Goal: Information Seeking & Learning: Understand process/instructions

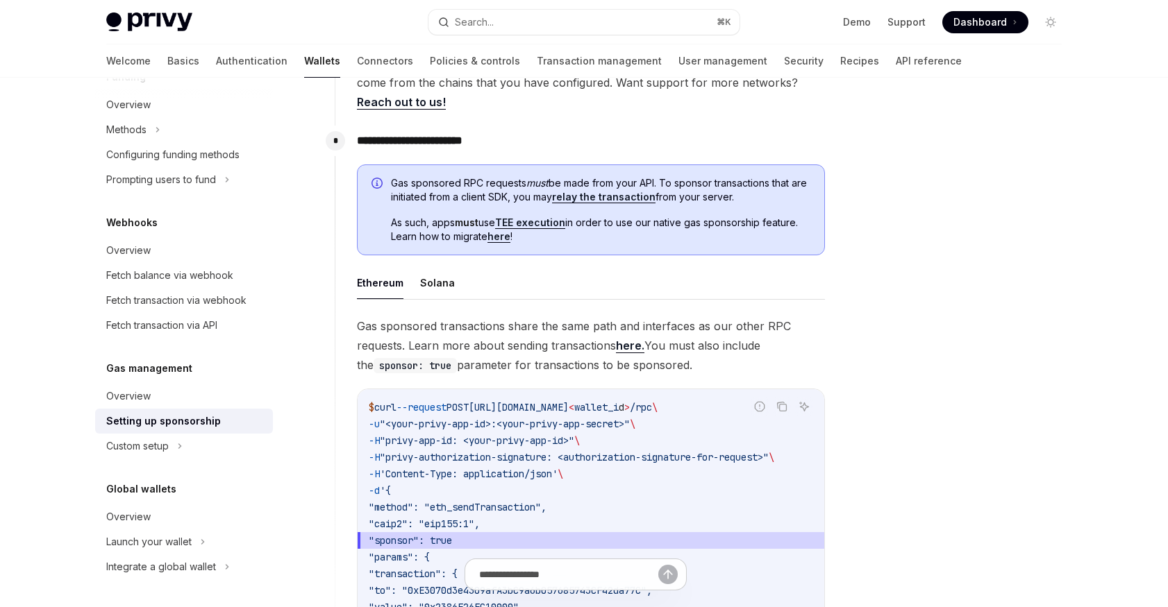
scroll to position [800, 0]
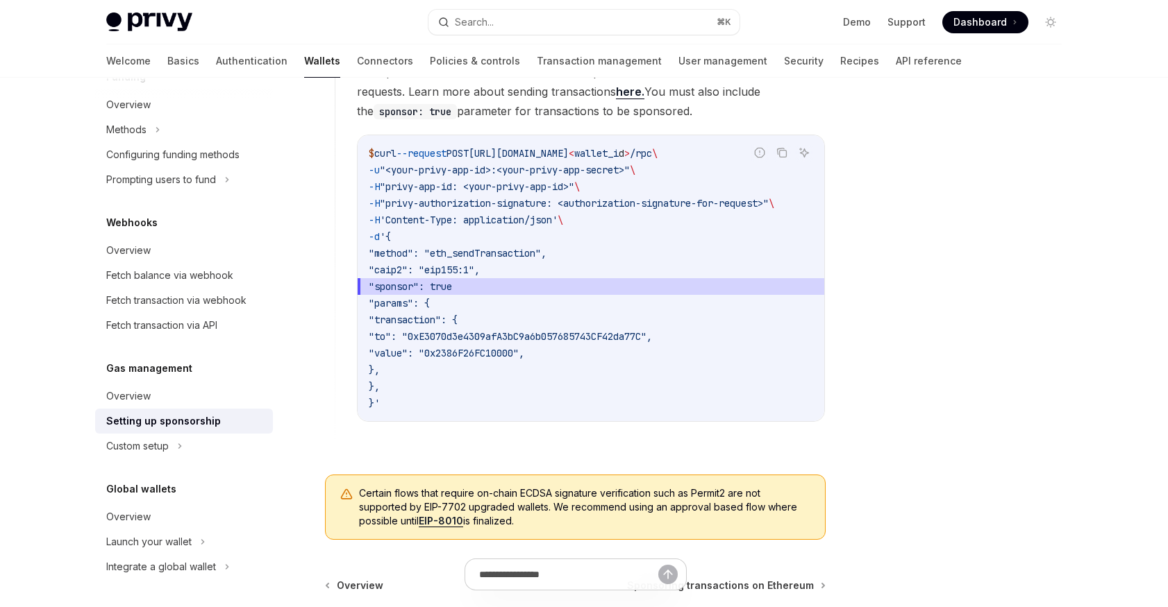
scroll to position [662, 0]
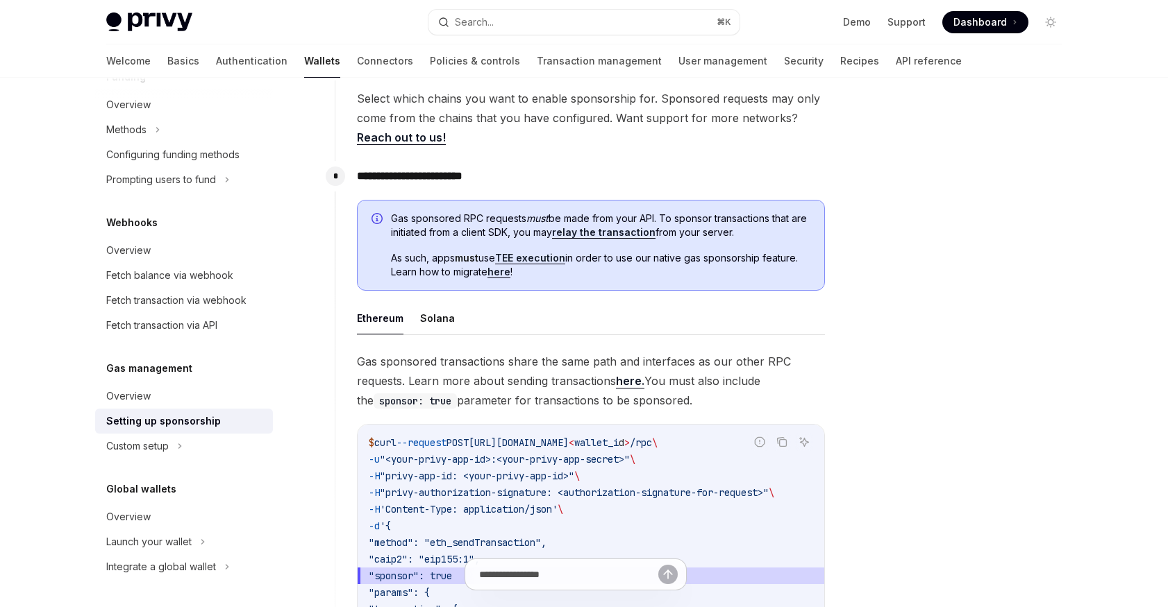
click at [601, 233] on link "relay the transaction" at bounding box center [603, 232] width 103 height 12
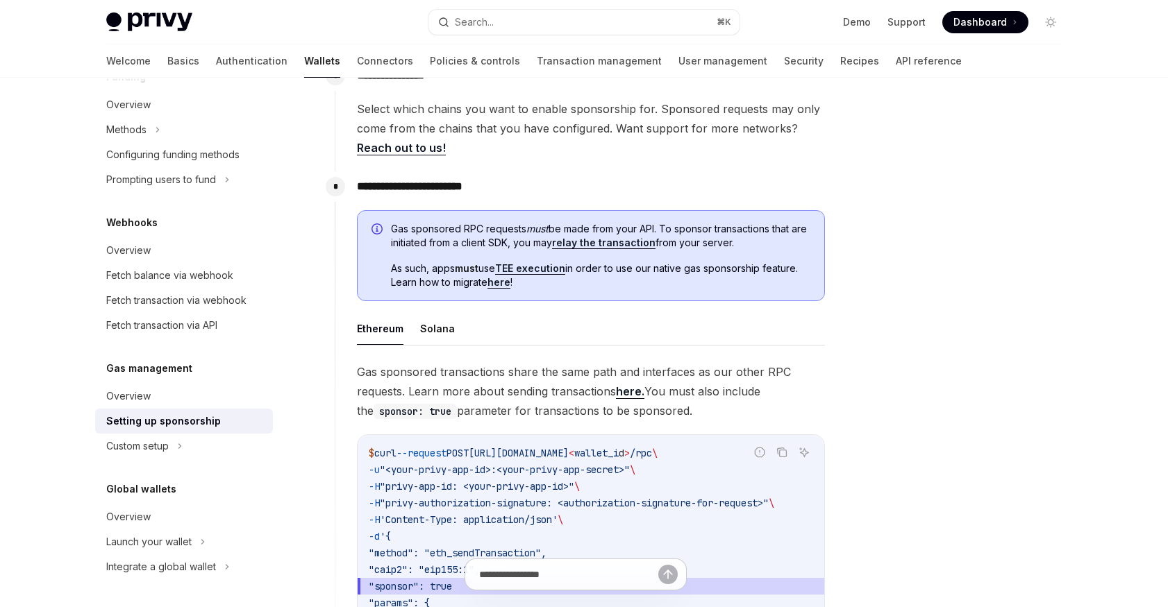
scroll to position [642, 0]
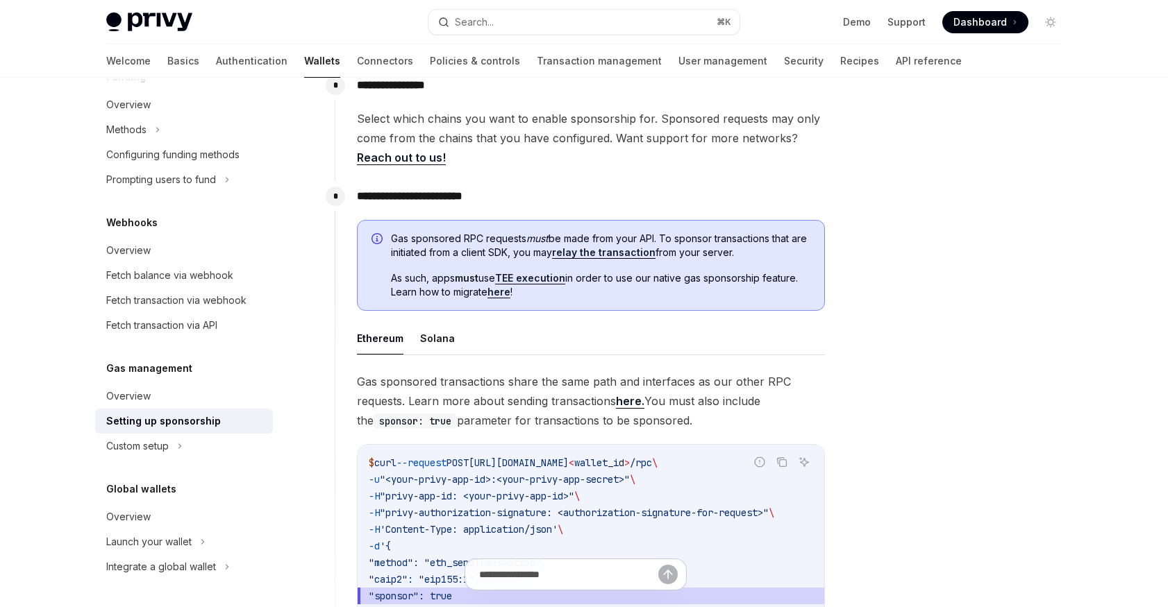
click at [596, 254] on link "relay the transaction" at bounding box center [603, 252] width 103 height 12
type textarea "*"
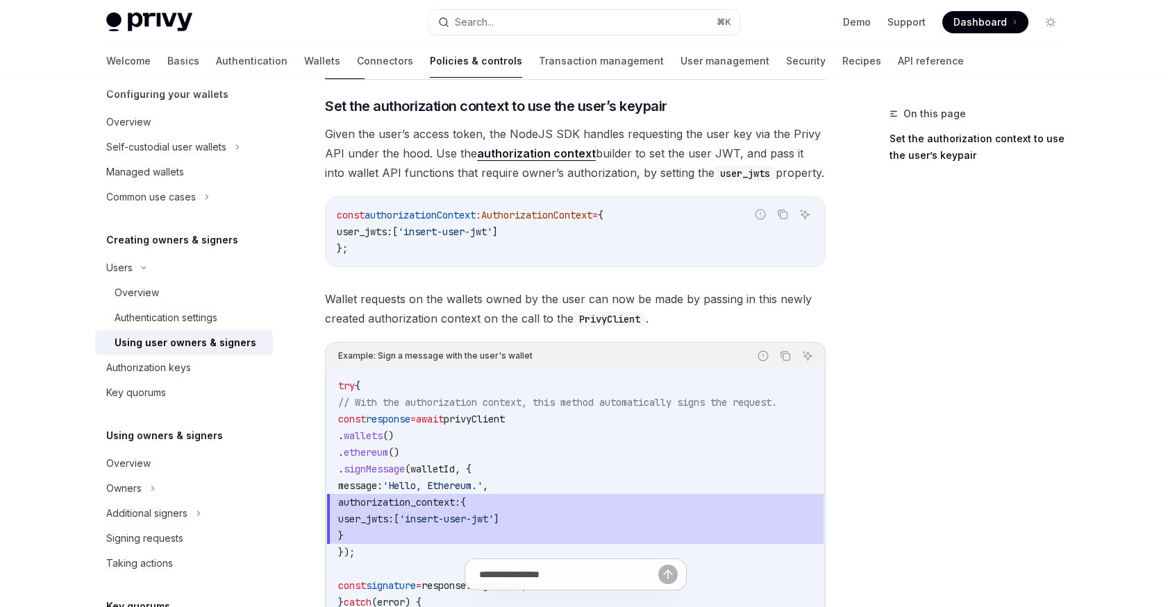
scroll to position [568, 0]
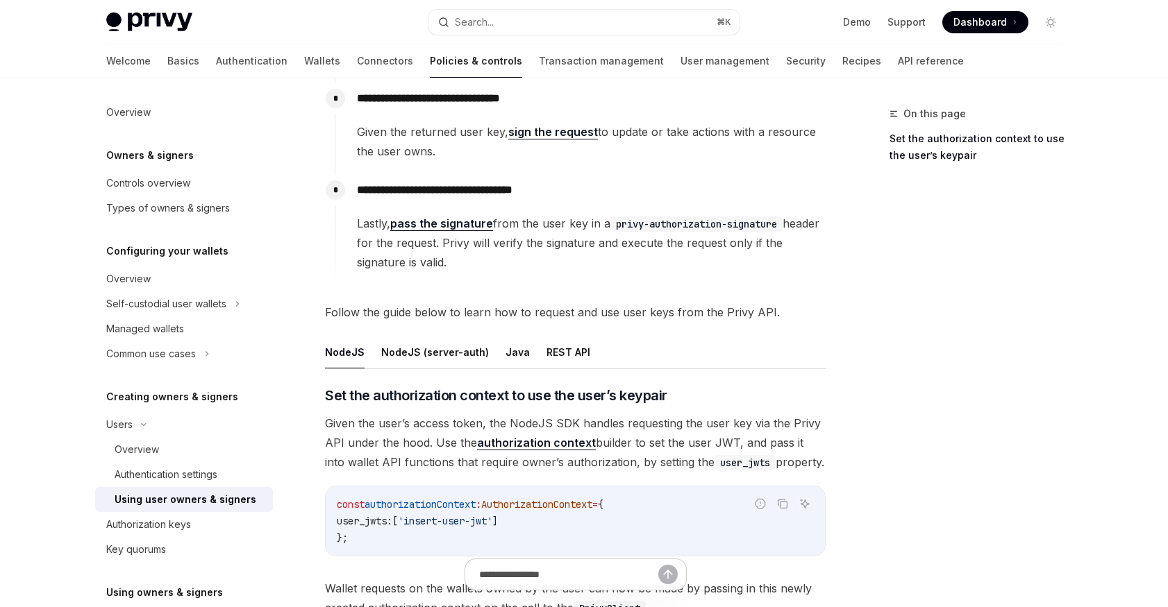
scroll to position [251, 0]
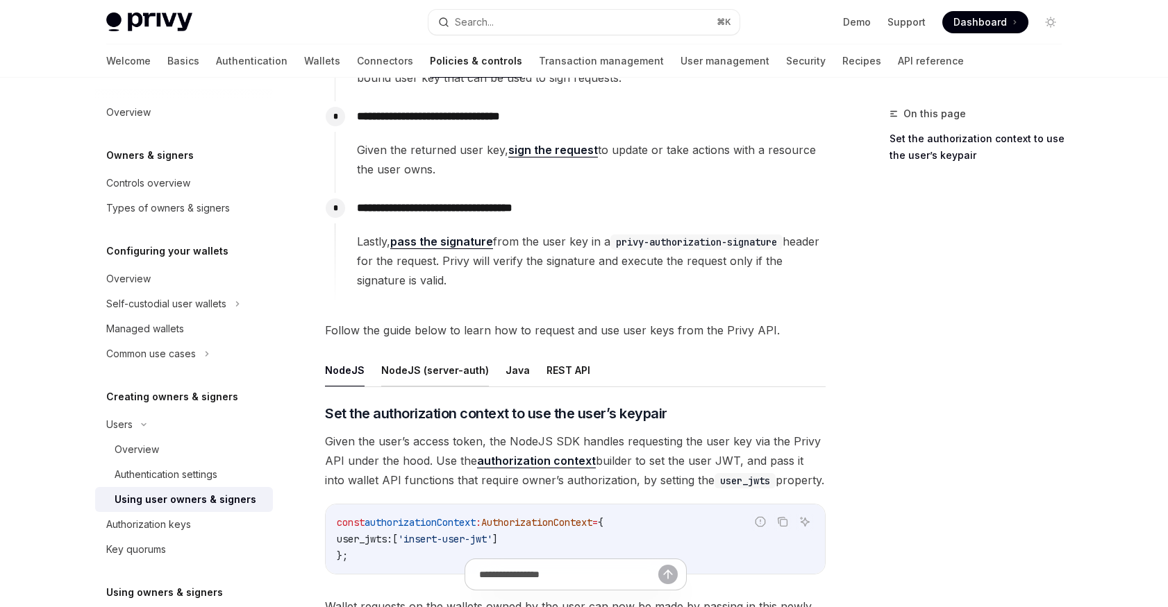
click at [447, 371] on button "NodeJS (server-auth)" at bounding box center [435, 370] width 108 height 33
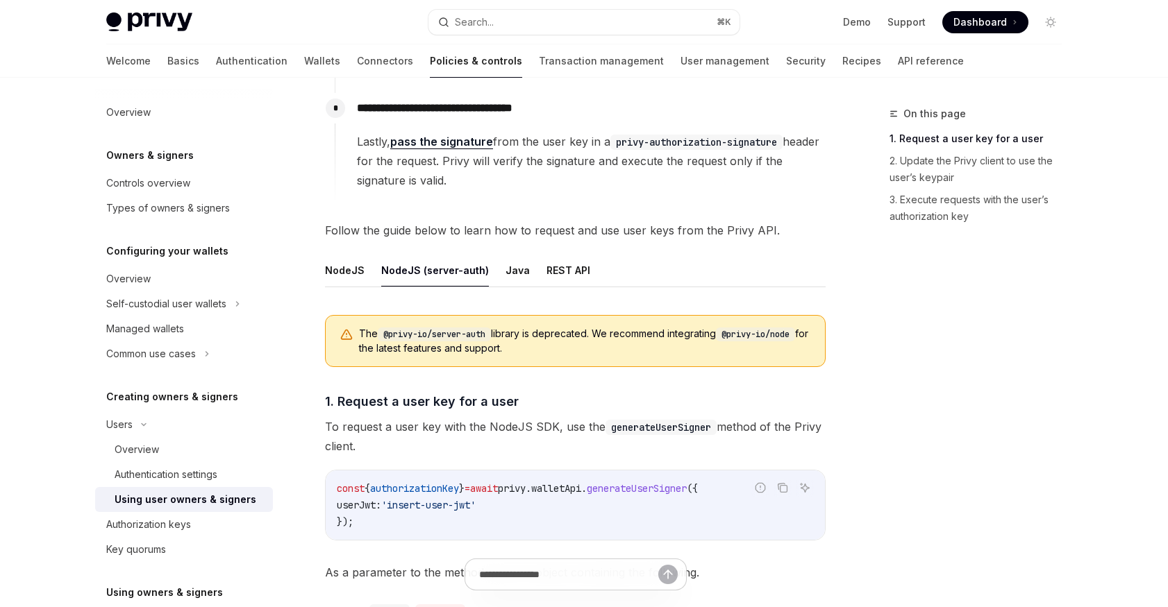
scroll to position [352, 0]
click at [344, 274] on button "NodeJS" at bounding box center [345, 269] width 40 height 33
type textarea "*"
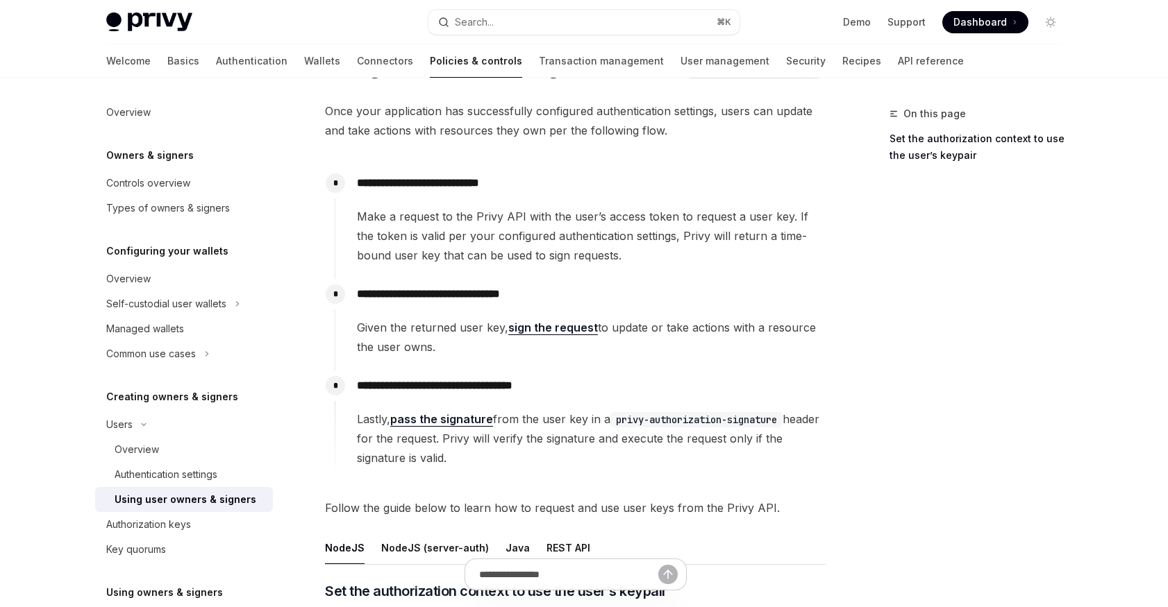
scroll to position [49, 0]
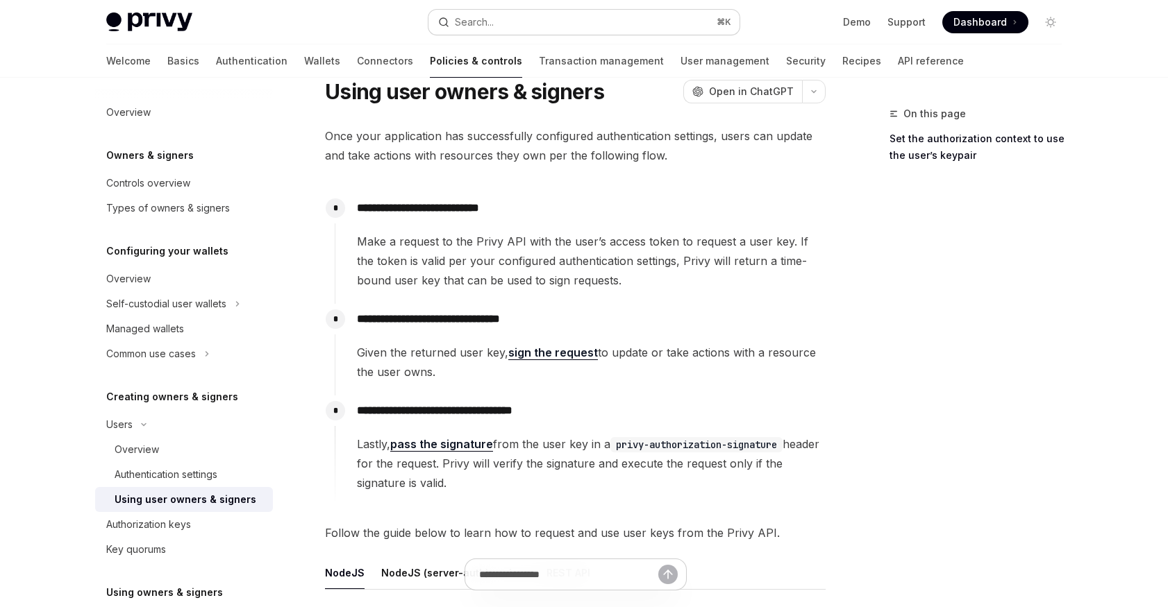
click at [593, 22] on button "Search... ⌘ K" at bounding box center [583, 22] width 311 height 25
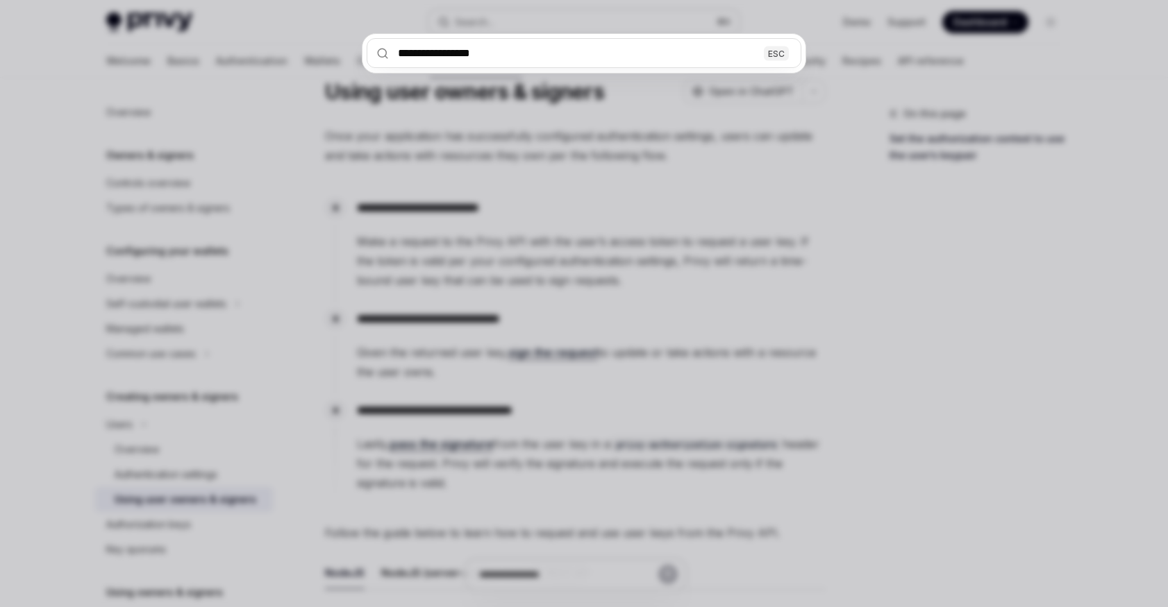
type input "**********"
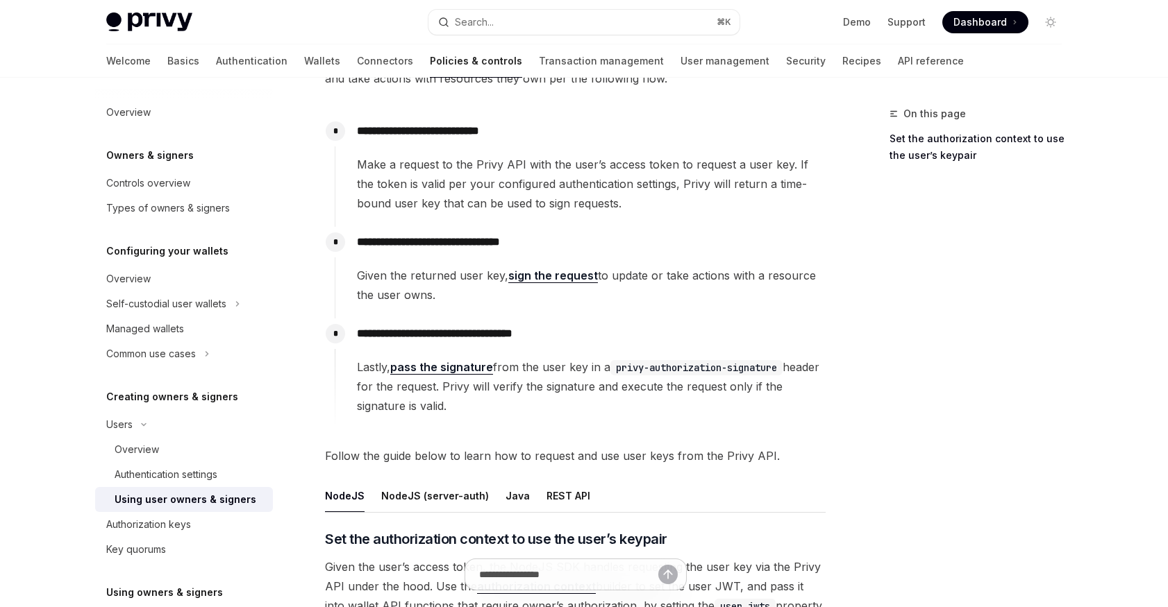
scroll to position [137, 0]
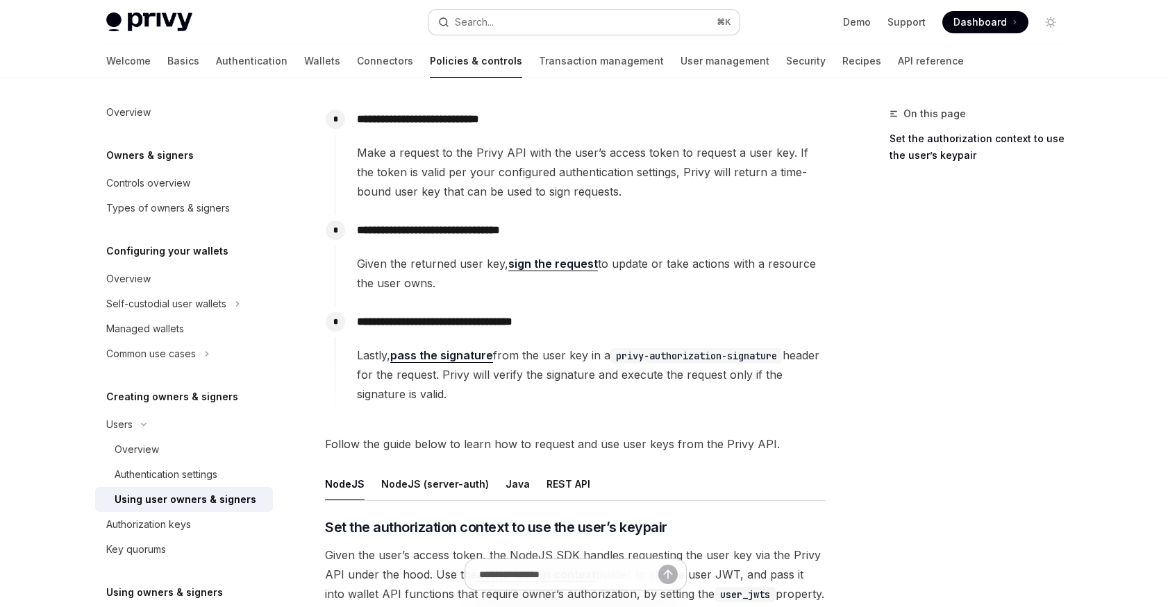
click at [574, 20] on button "Search... ⌘ K" at bounding box center [583, 22] width 311 height 25
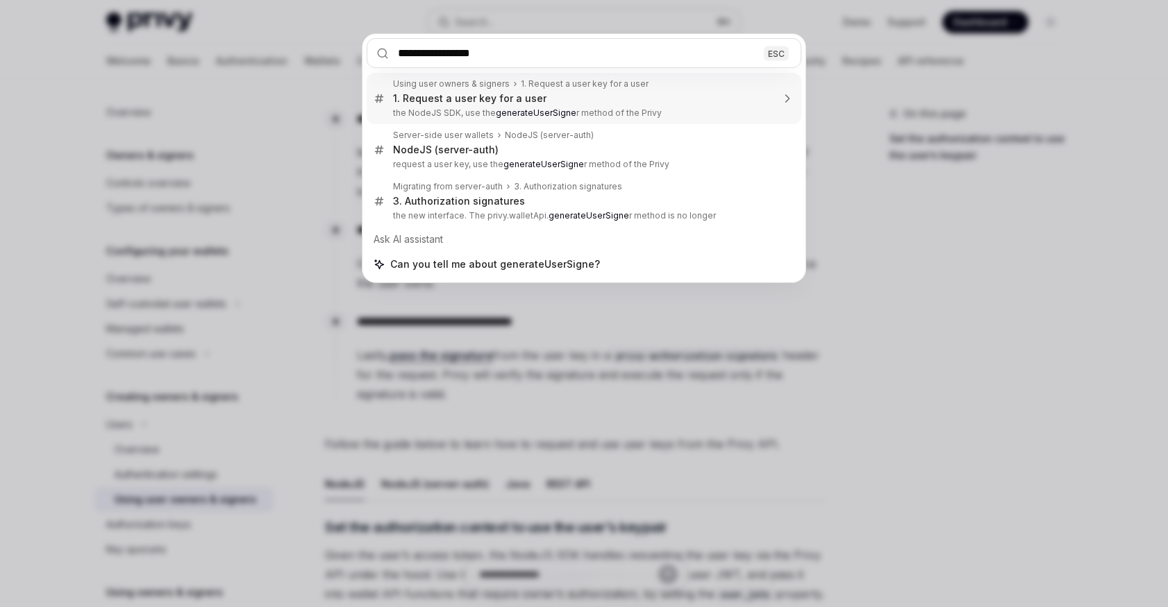
type input "**********"
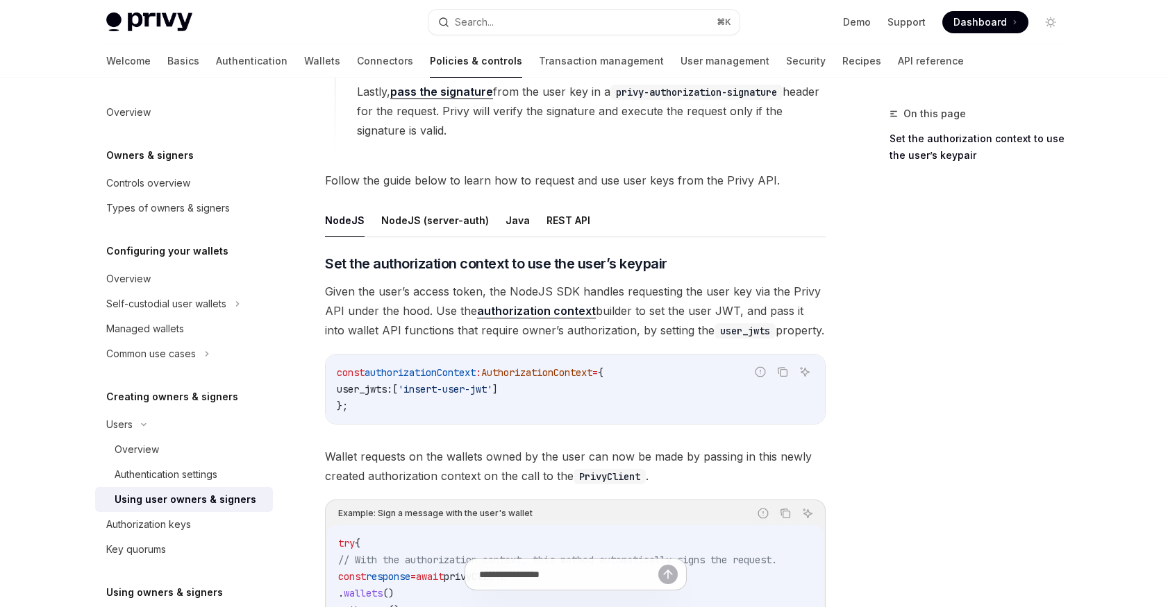
scroll to position [371, 0]
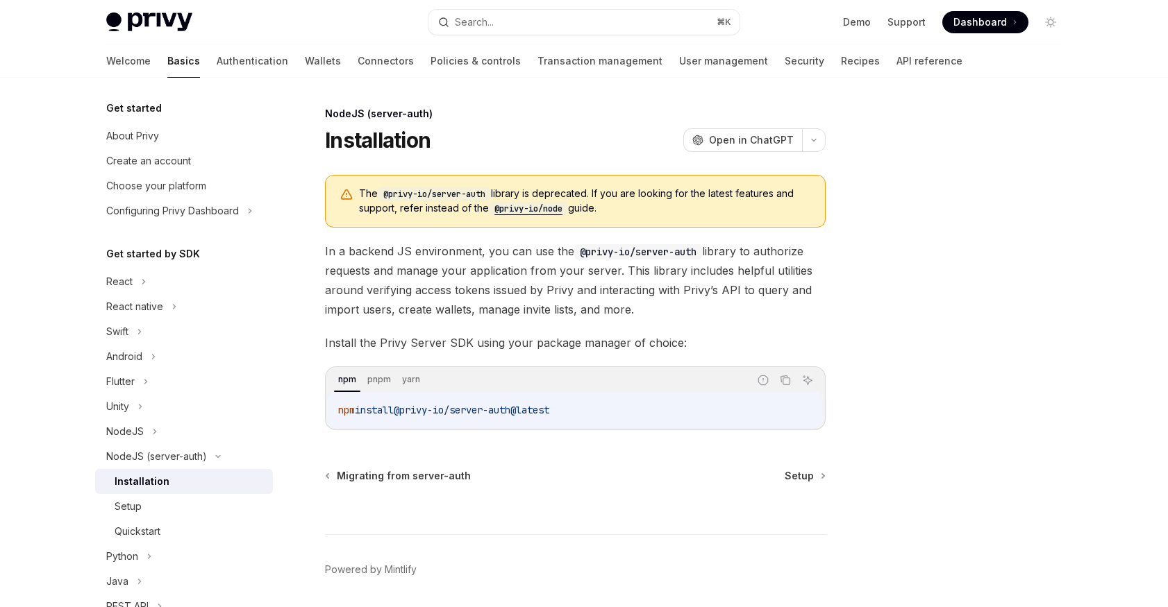
drag, startPoint x: 641, startPoint y: 416, endPoint x: 407, endPoint y: 413, distance: 233.9
click at [407, 413] on code "npm install @privy-io/server-auth@latest" at bounding box center [575, 410] width 474 height 17
copy span "@privy-io/server-auth@latest"
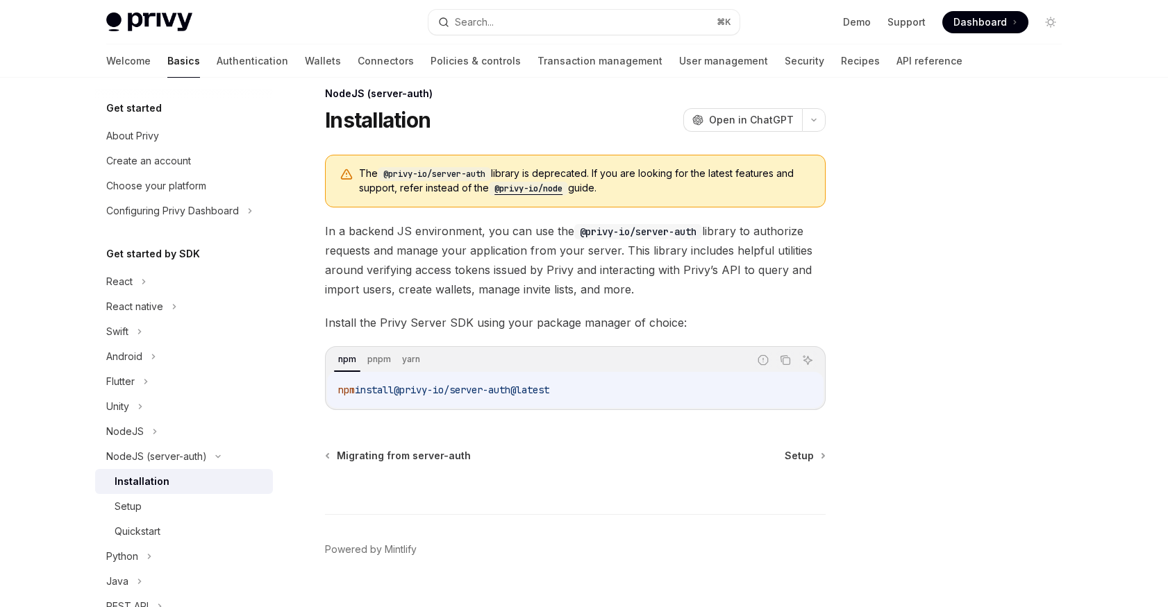
scroll to position [47, 0]
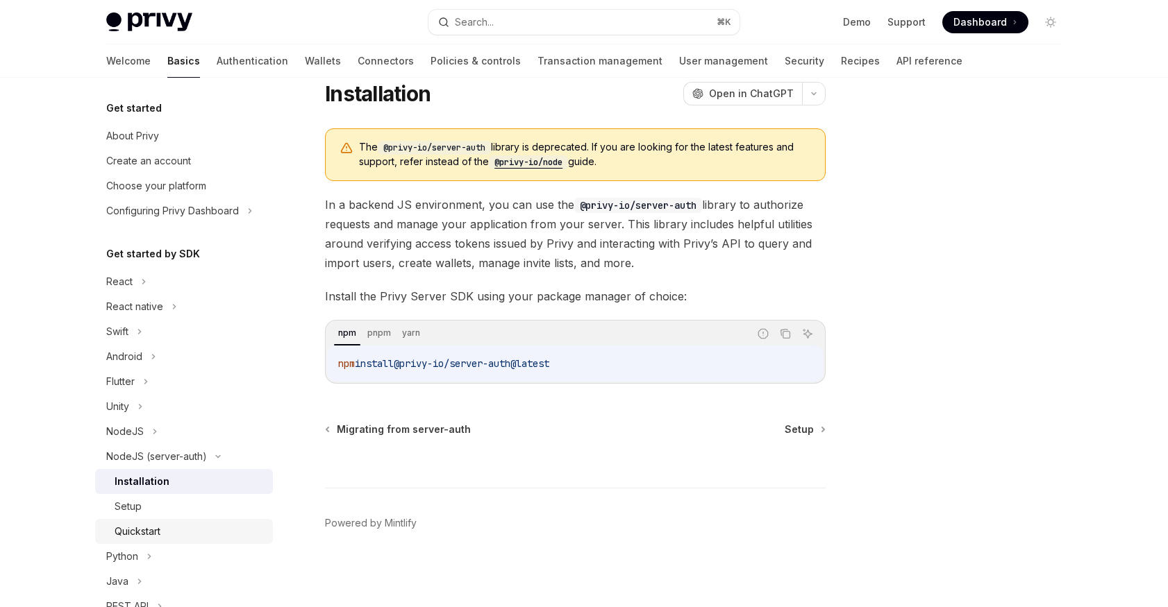
click at [133, 532] on div "Quickstart" at bounding box center [138, 531] width 46 height 17
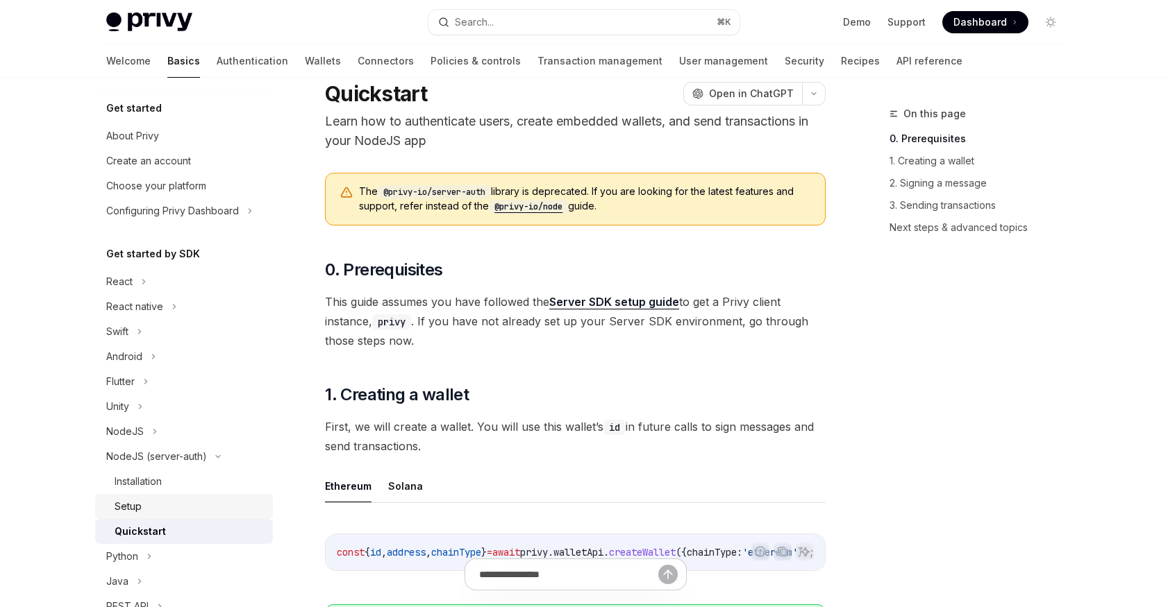
click at [139, 504] on div "Setup" at bounding box center [128, 506] width 27 height 17
type textarea "*"
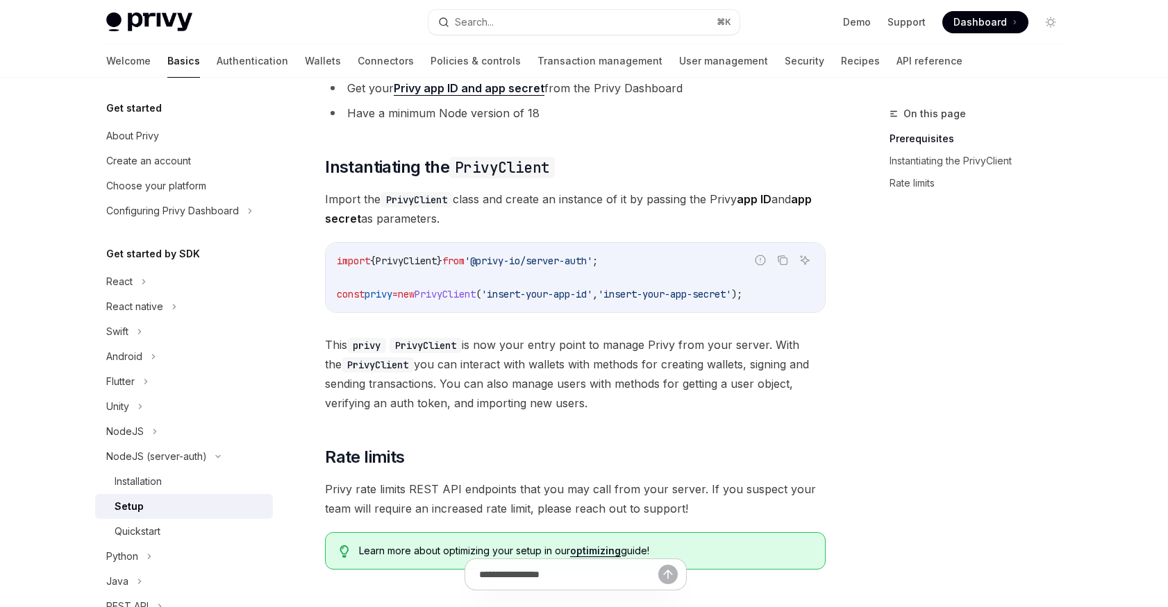
scroll to position [245, 0]
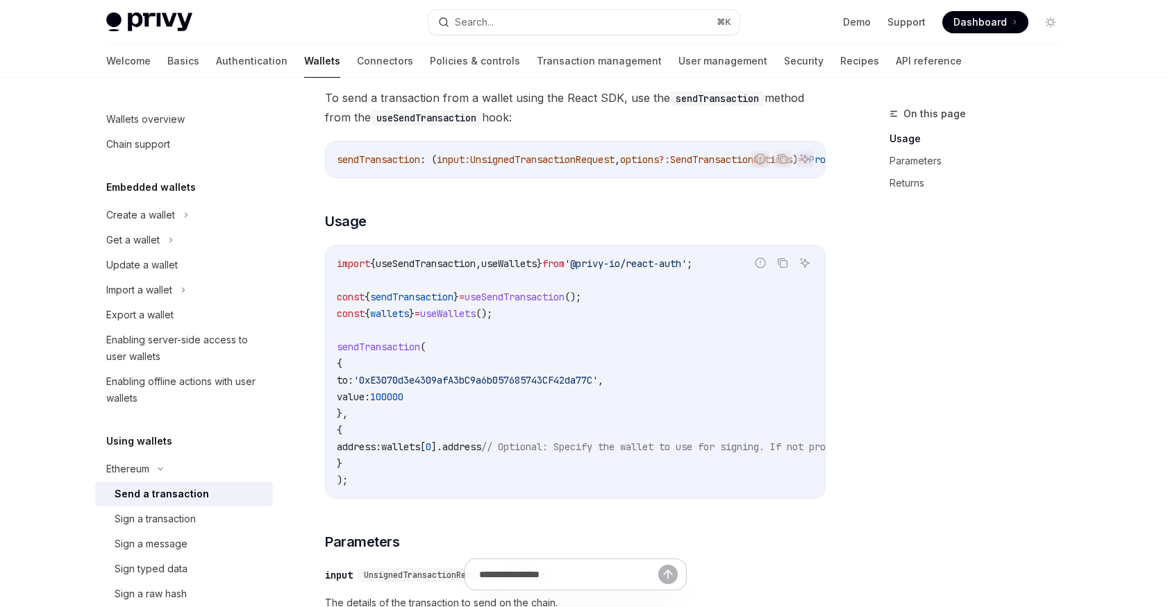
scroll to position [137, 0]
drag, startPoint x: 721, startPoint y: 267, endPoint x: 604, endPoint y: 267, distance: 117.3
click at [604, 267] on span "'@privy-io/react-auth'" at bounding box center [625, 263] width 122 height 12
copy span "@privy-io/react-auth"
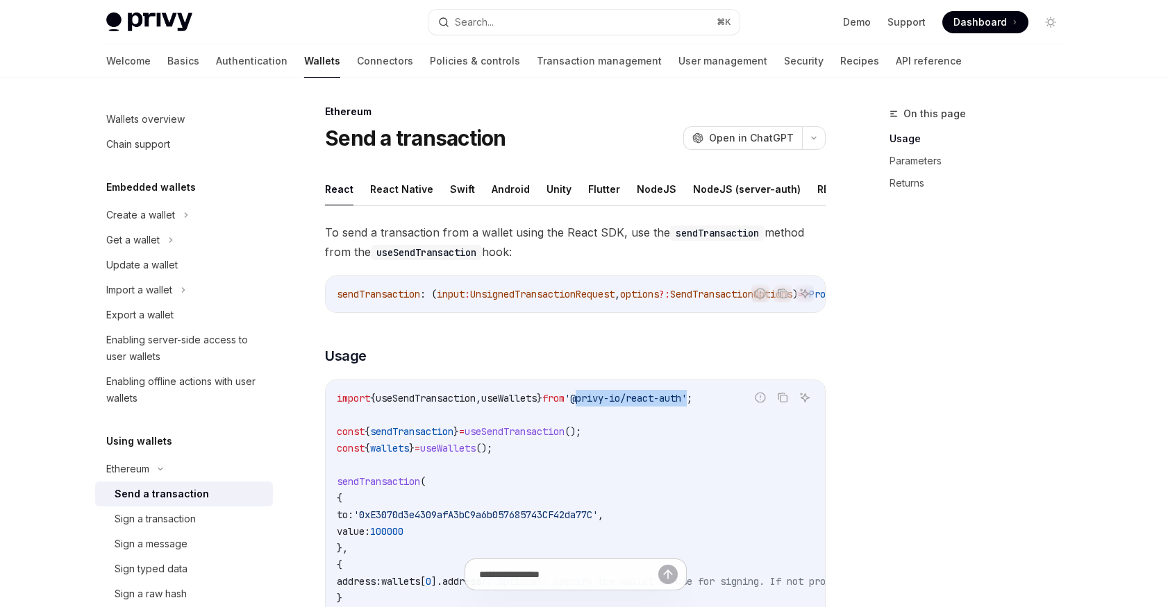
scroll to position [0, 0]
click at [540, 22] on button "Search... ⌘ K" at bounding box center [583, 22] width 311 height 25
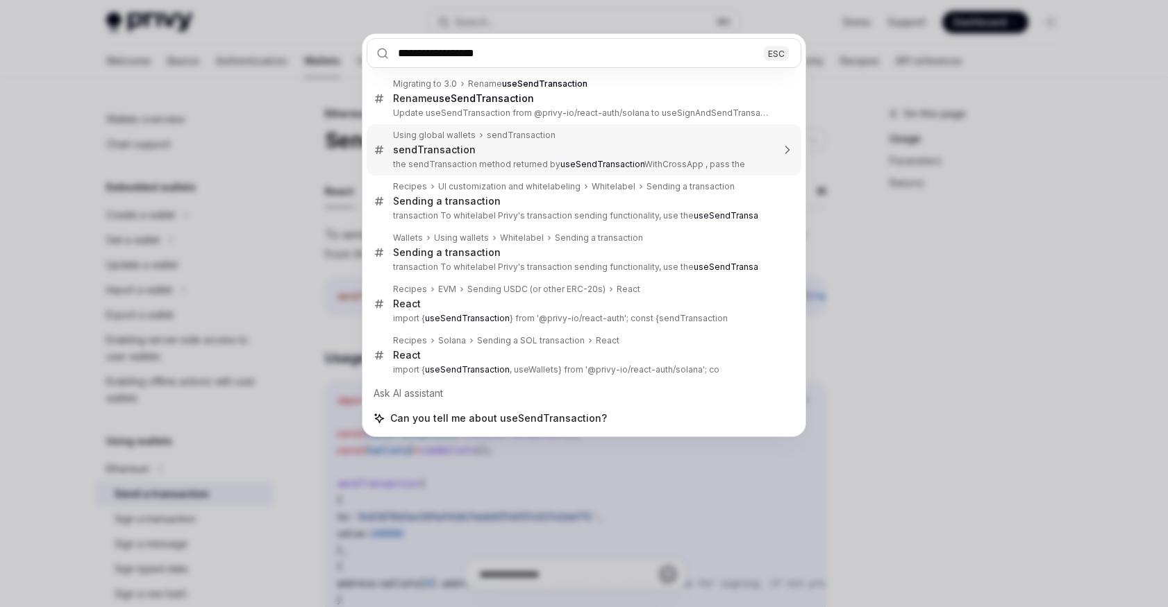
type input "**********"
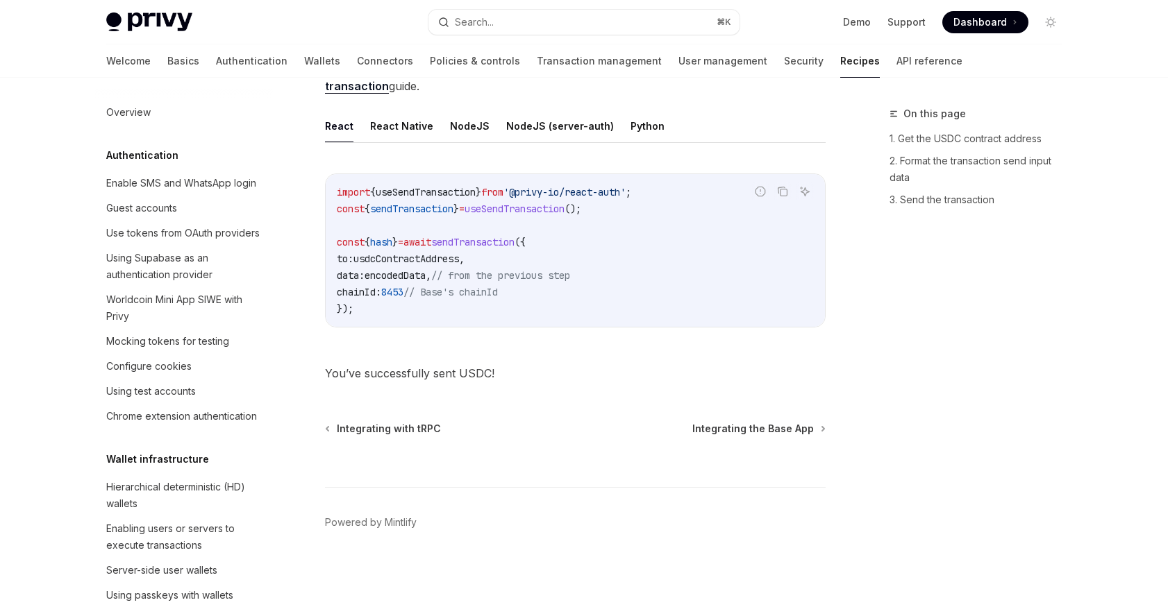
scroll to position [1744, 0]
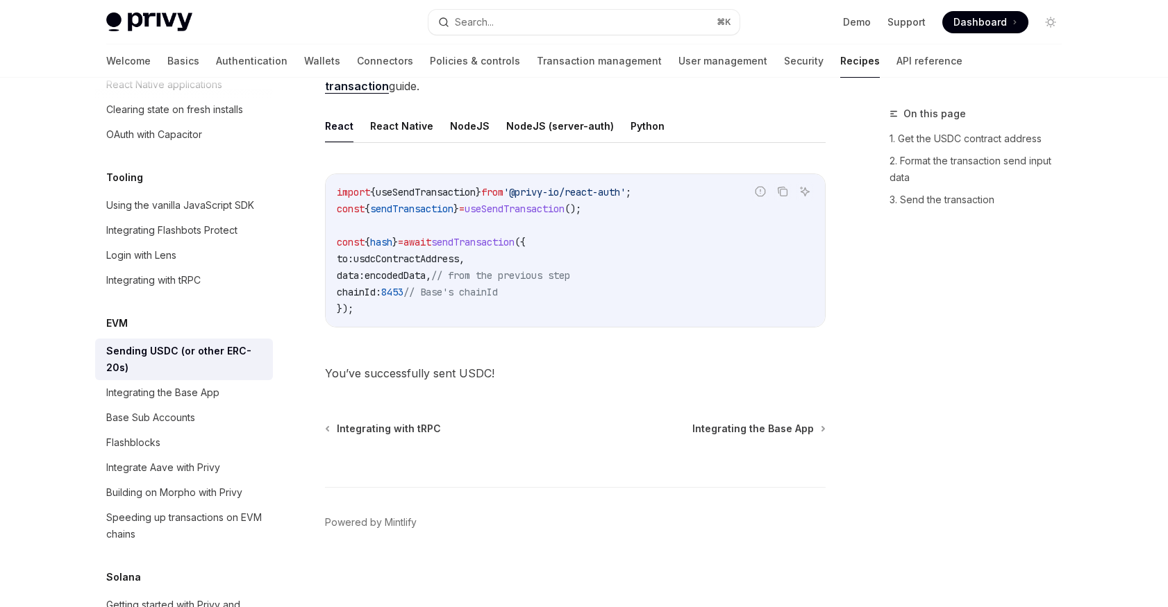
type textarea "*"
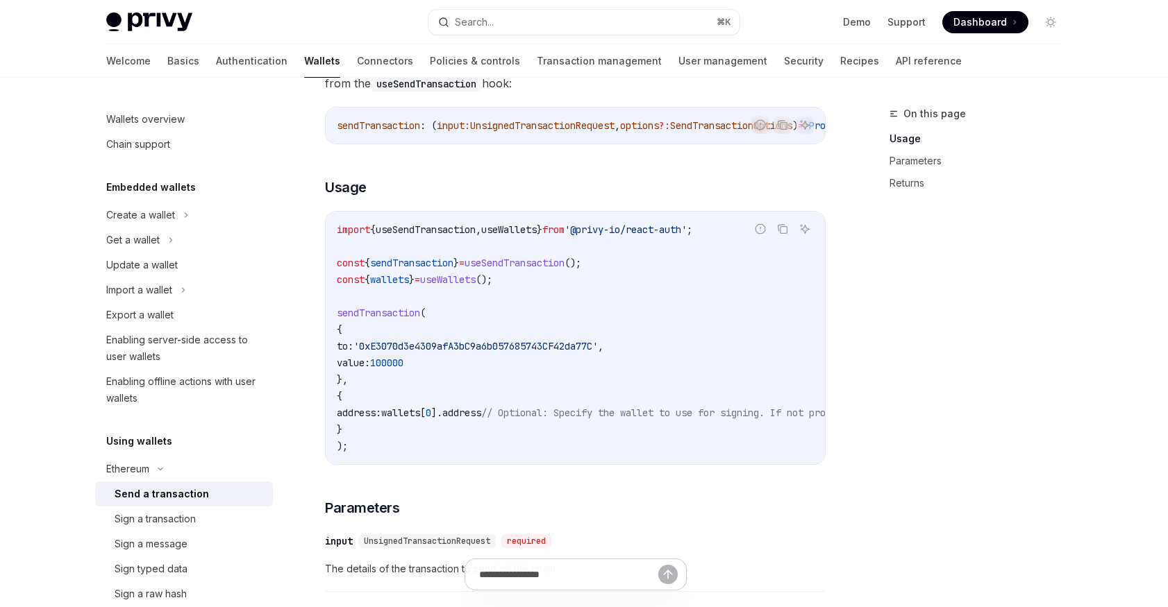
scroll to position [158, 0]
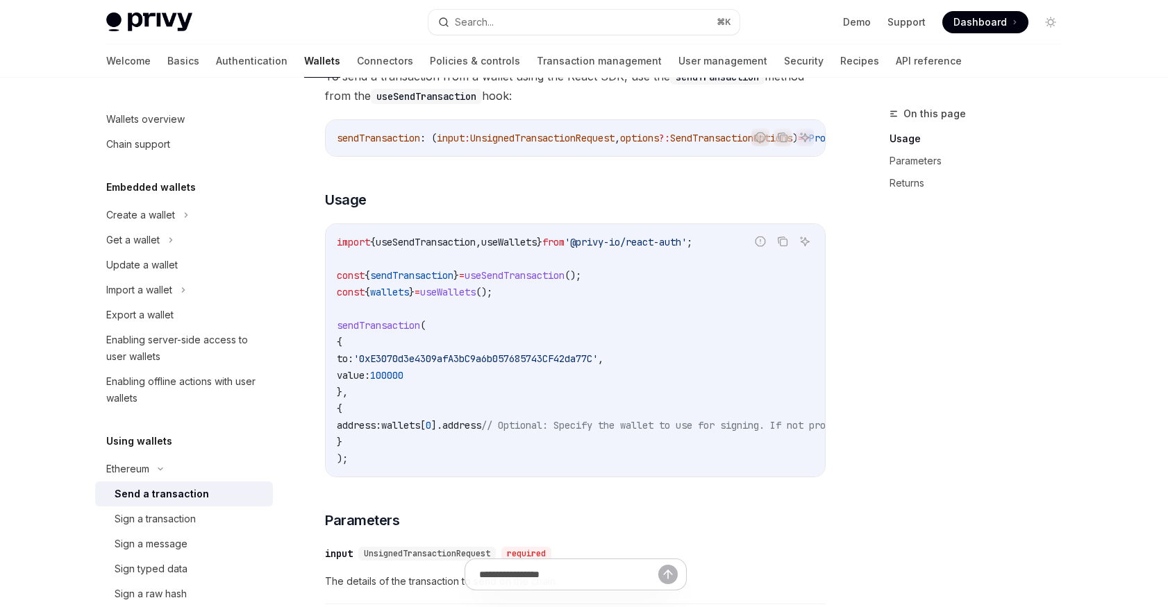
click at [663, 312] on code "import { useSendTransaction , useWallets } from '@privy-io/react-auth' ; const …" at bounding box center [700, 350] width 727 height 233
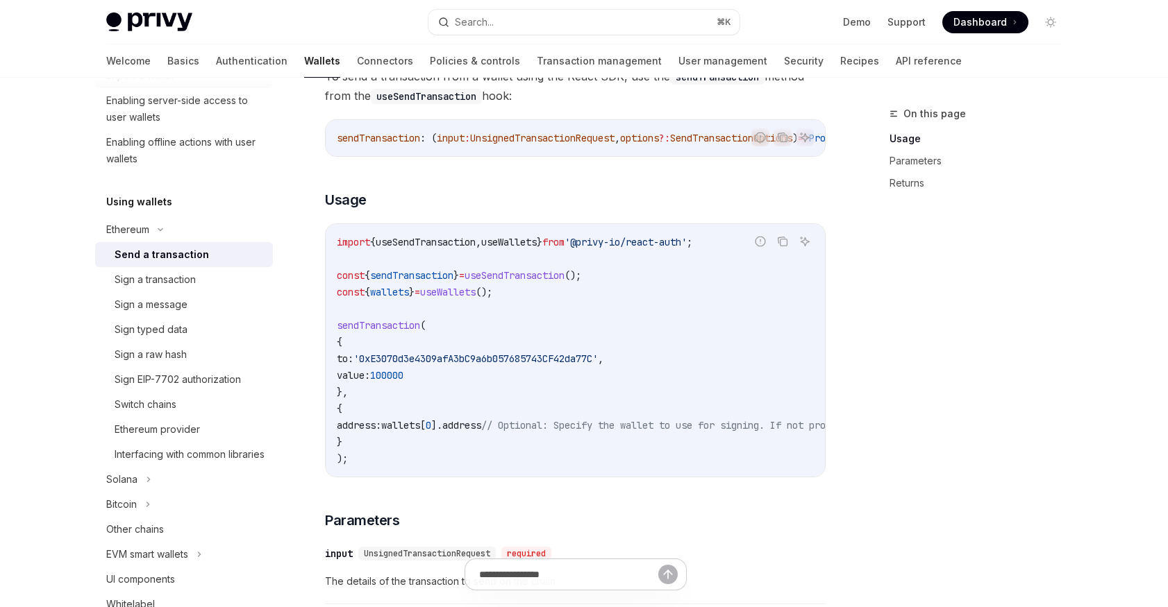
scroll to position [0, 0]
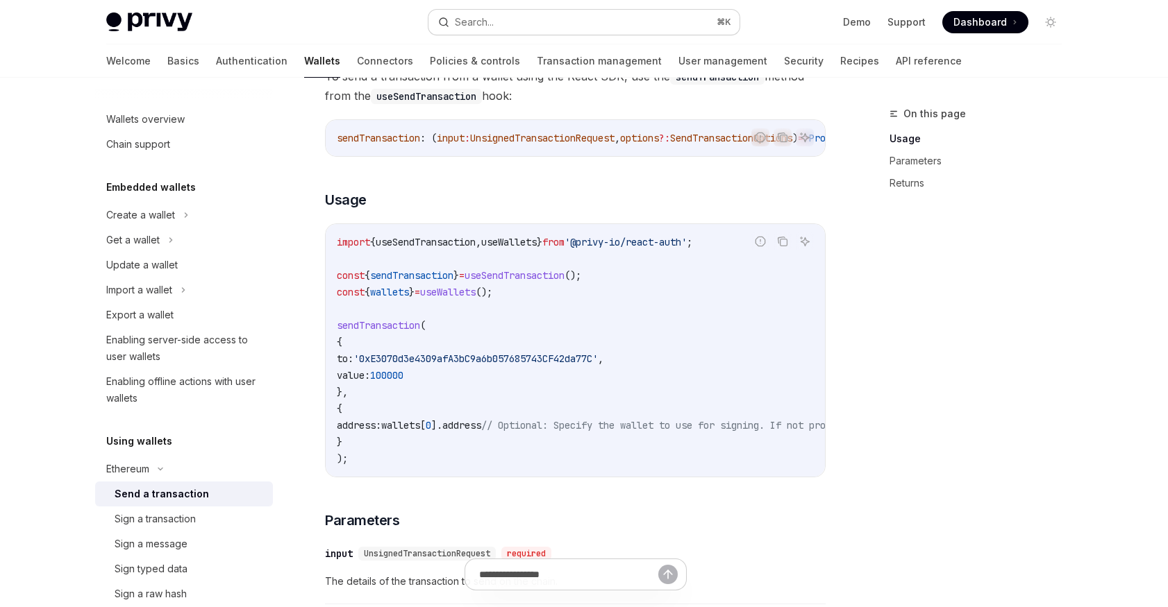
click at [491, 27] on div "Search..." at bounding box center [474, 22] width 39 height 17
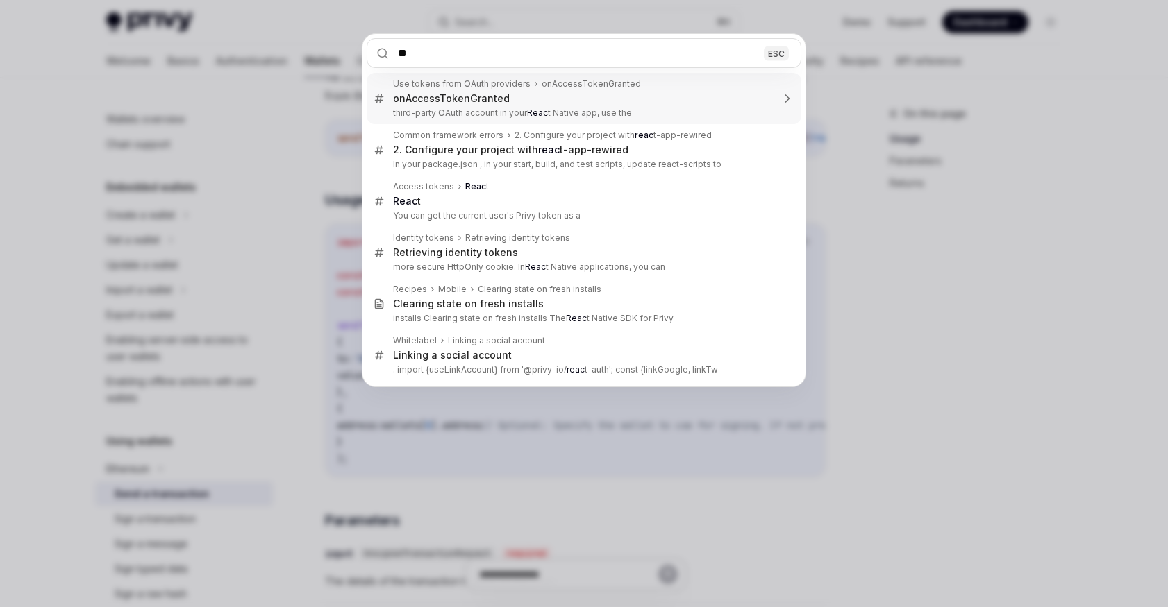
type input "*"
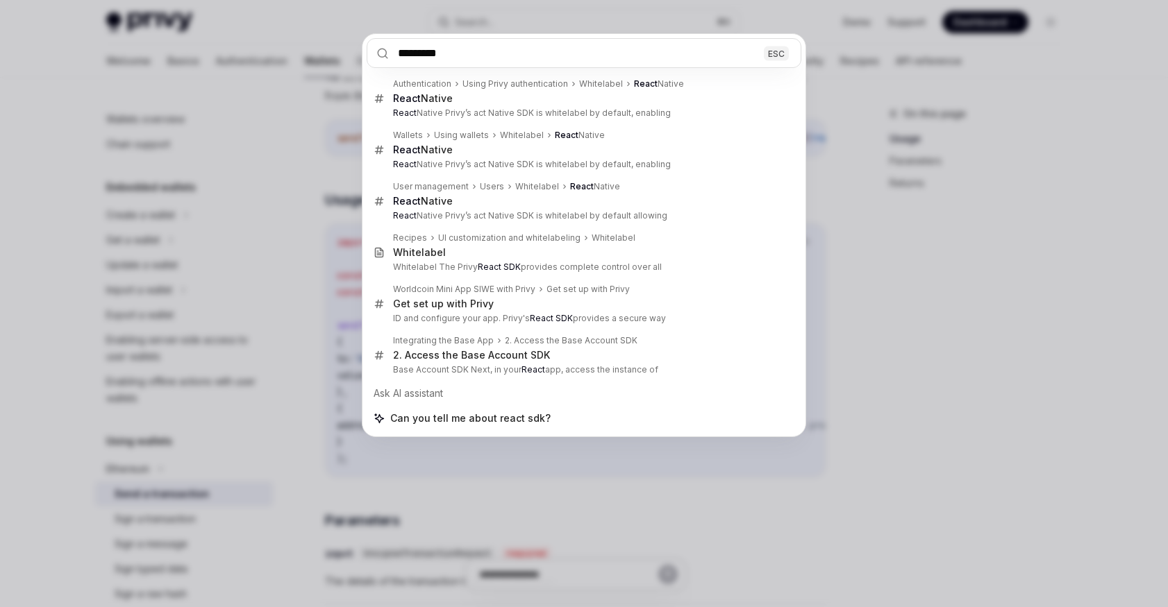
type input "*********"
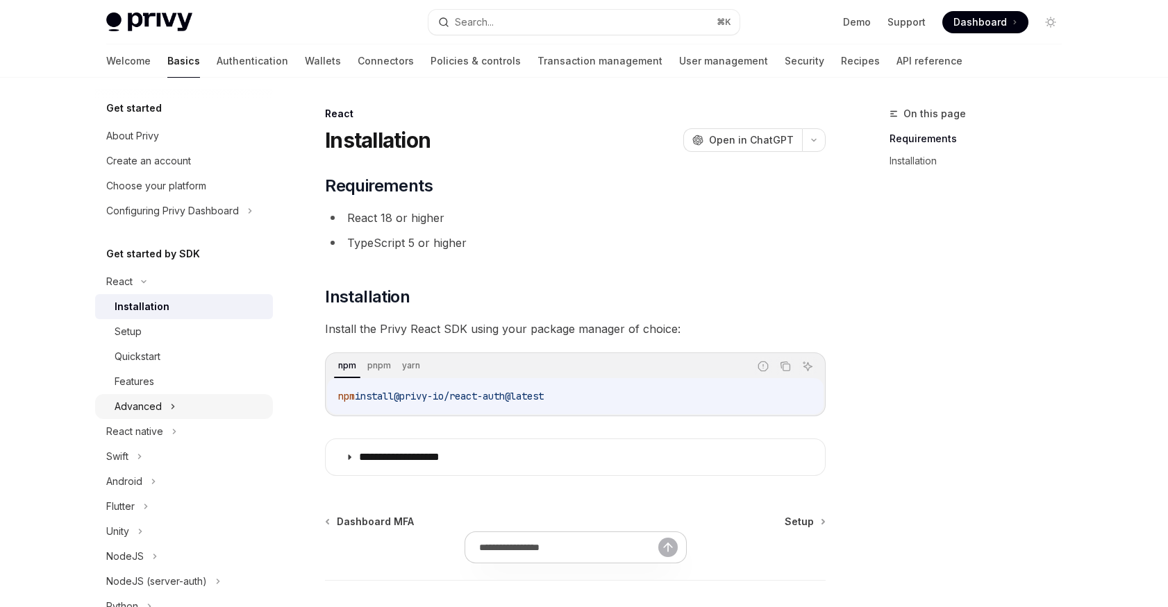
click at [221, 409] on div "Advanced" at bounding box center [184, 406] width 178 height 25
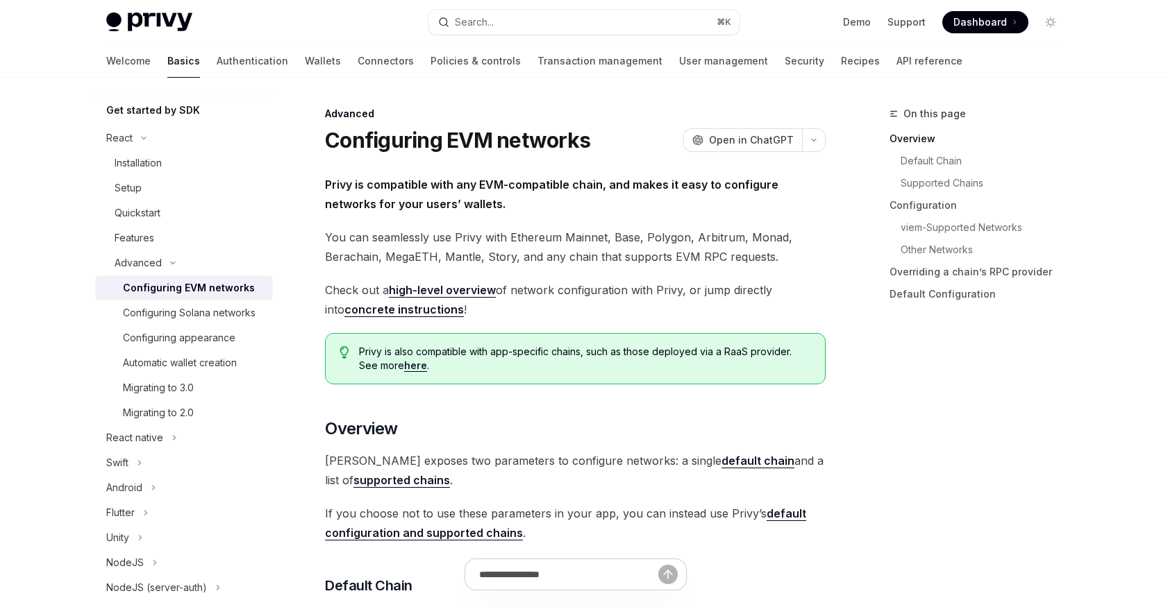
scroll to position [151, 0]
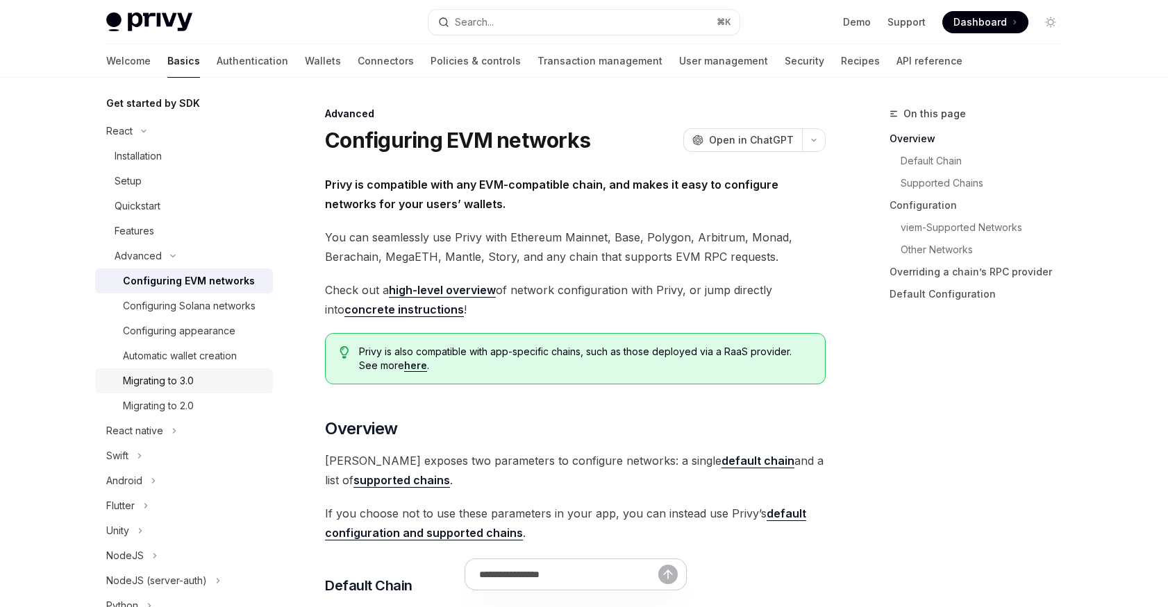
click at [226, 375] on div "Migrating to 3.0" at bounding box center [194, 381] width 142 height 17
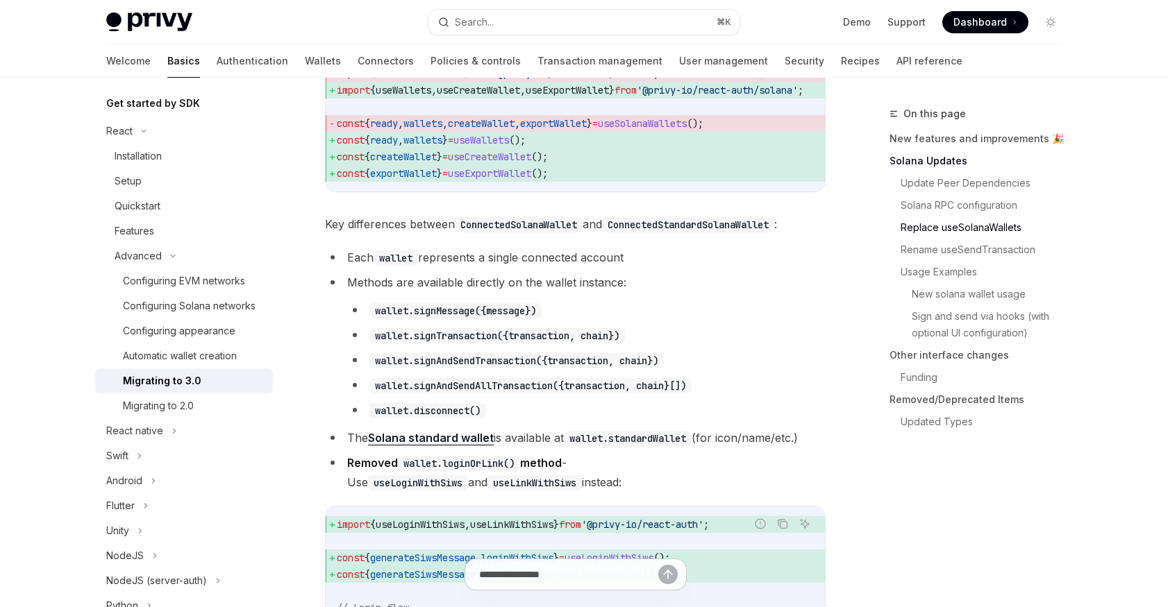
scroll to position [1379, 0]
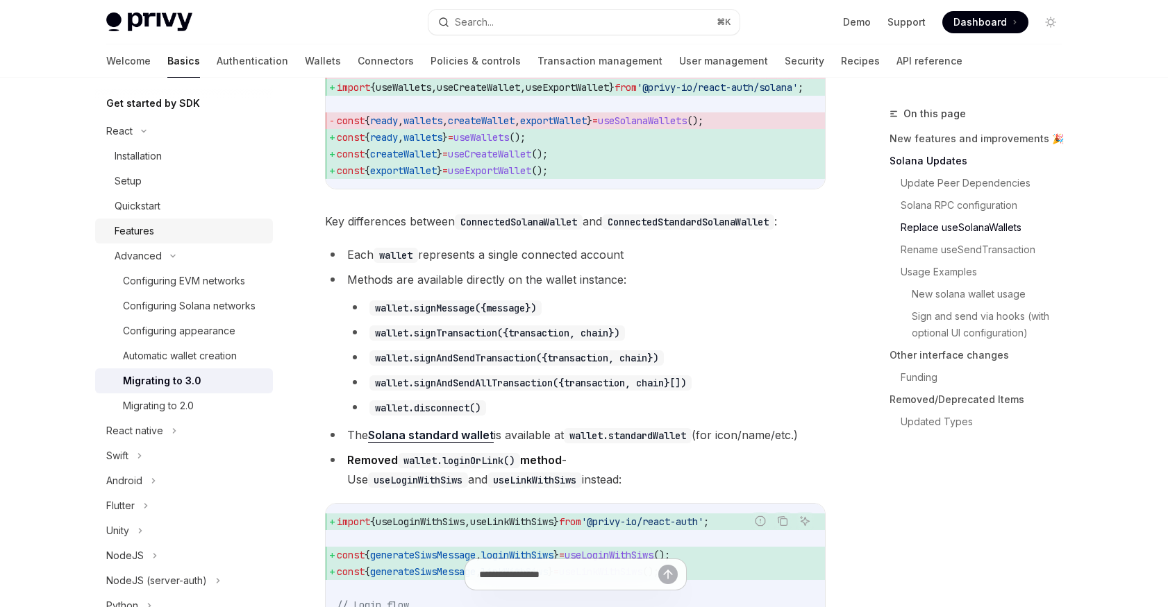
click at [225, 226] on div "Features" at bounding box center [190, 231] width 150 height 17
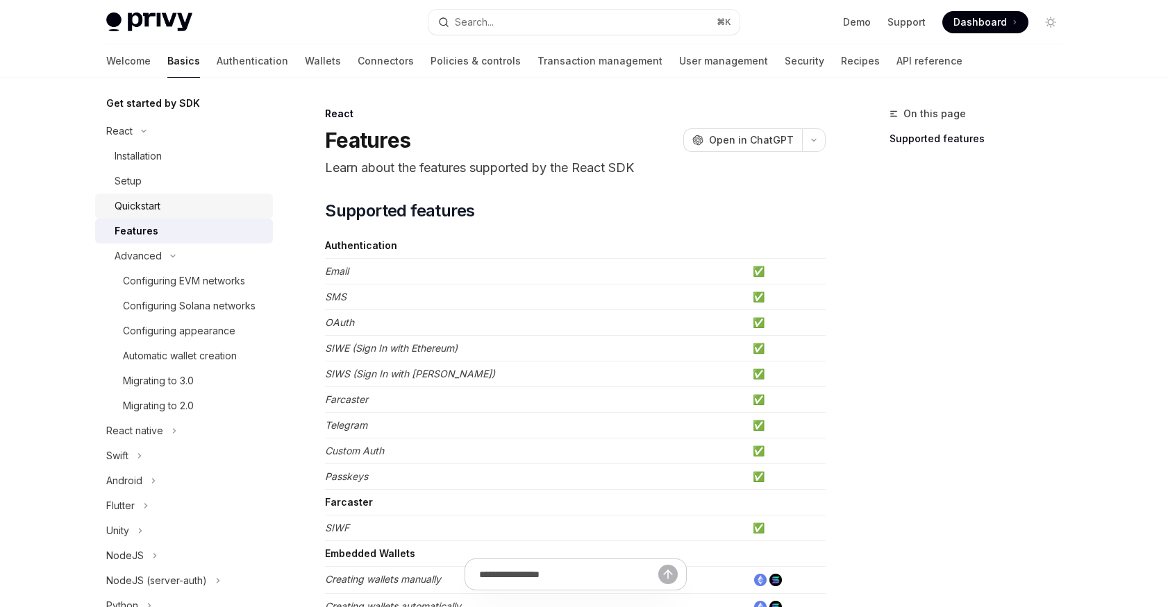
click at [212, 201] on div "Quickstart" at bounding box center [190, 206] width 150 height 17
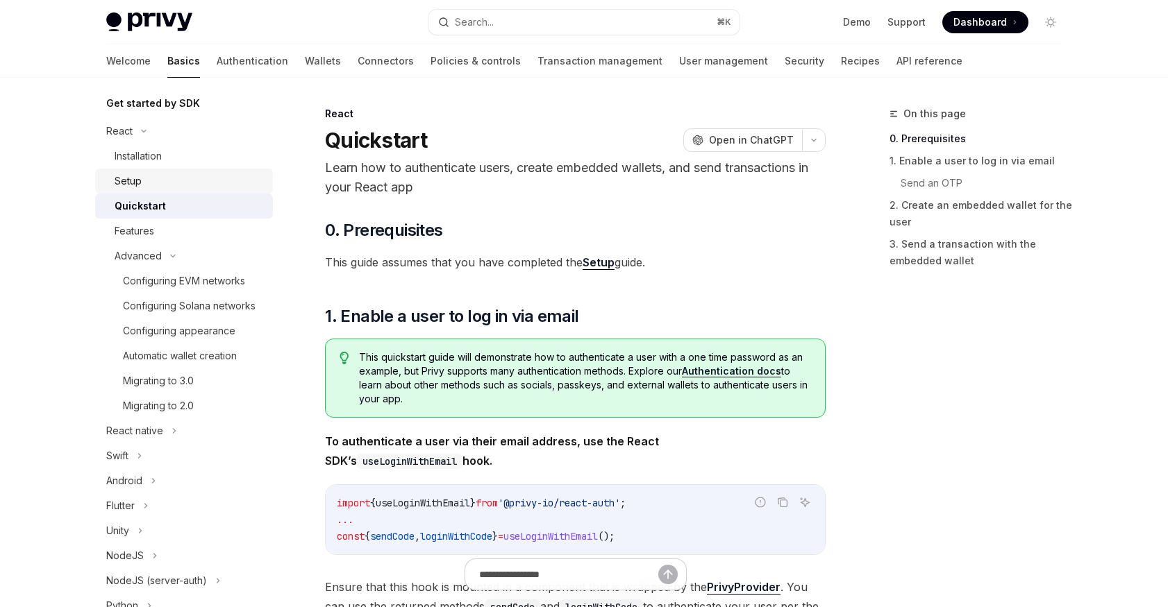
click at [200, 176] on div "Setup" at bounding box center [190, 181] width 150 height 17
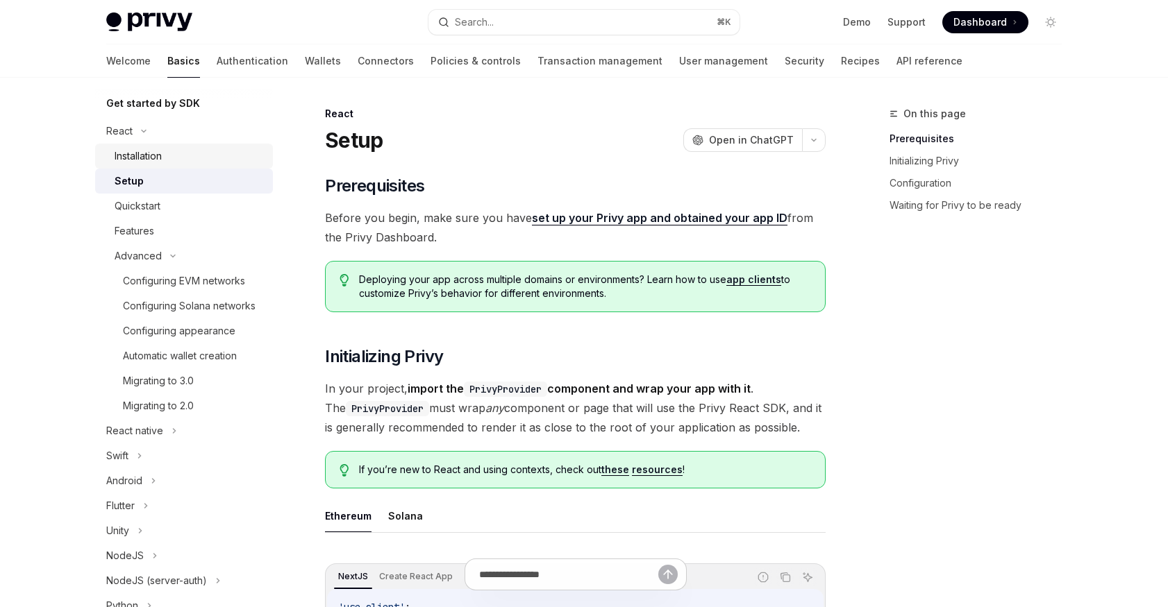
click at [181, 149] on div "Installation" at bounding box center [190, 156] width 150 height 17
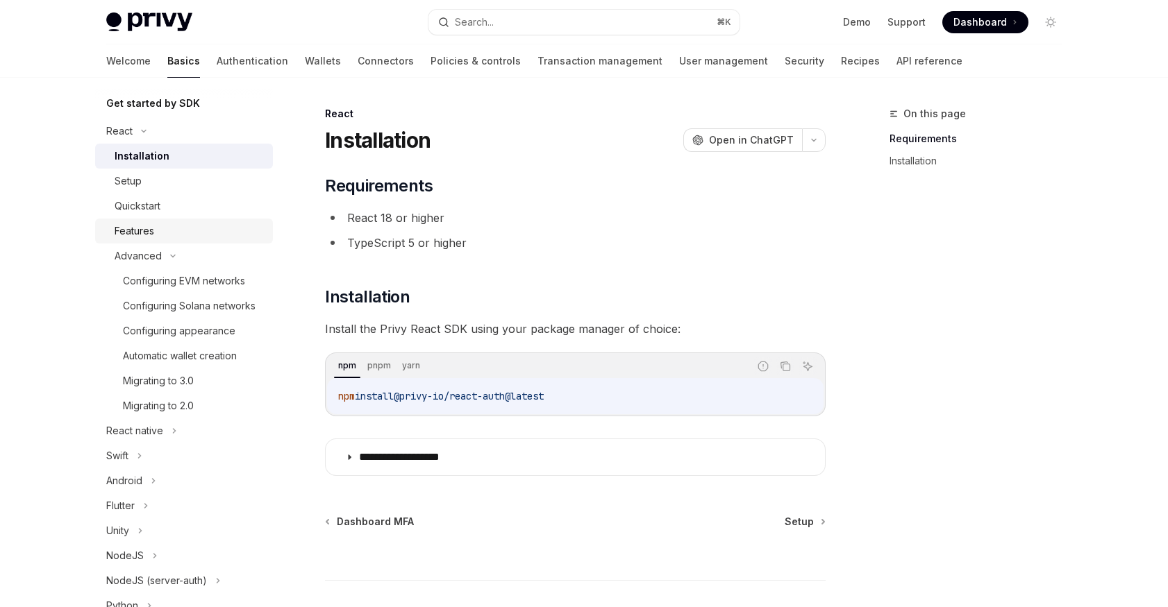
click at [205, 222] on link "Features" at bounding box center [184, 231] width 178 height 25
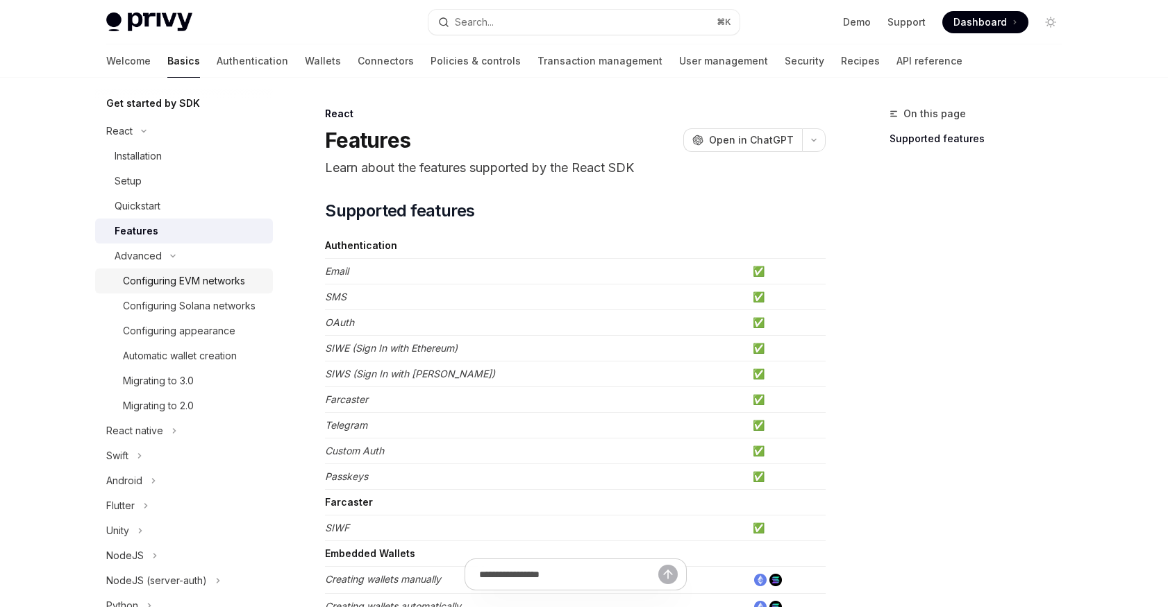
click at [205, 280] on div "Configuring EVM networks" at bounding box center [184, 281] width 122 height 17
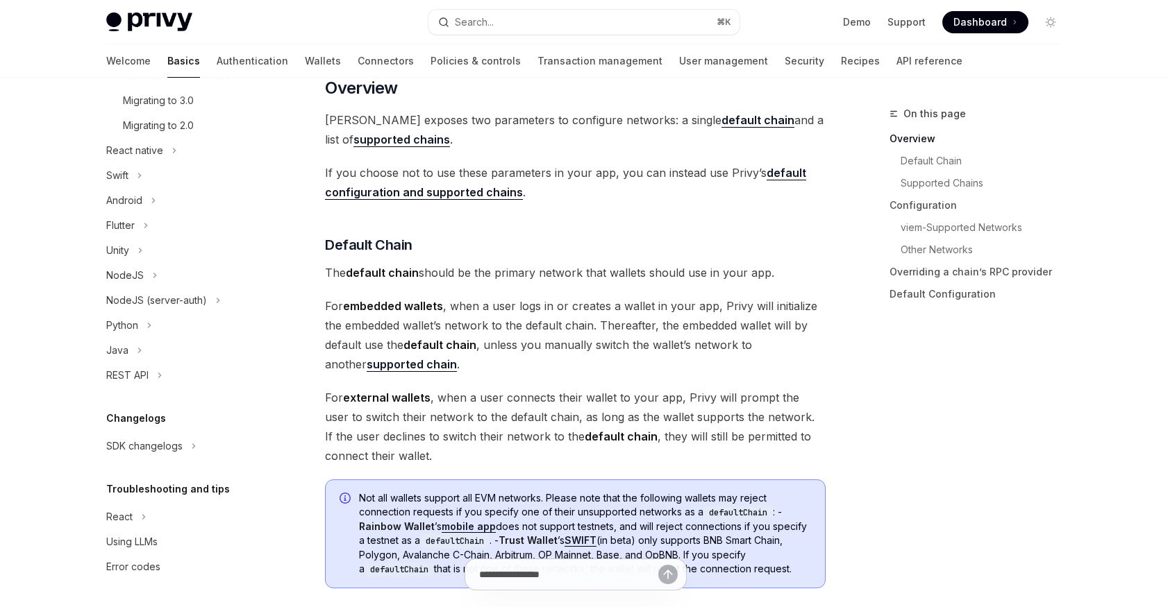
scroll to position [354, 0]
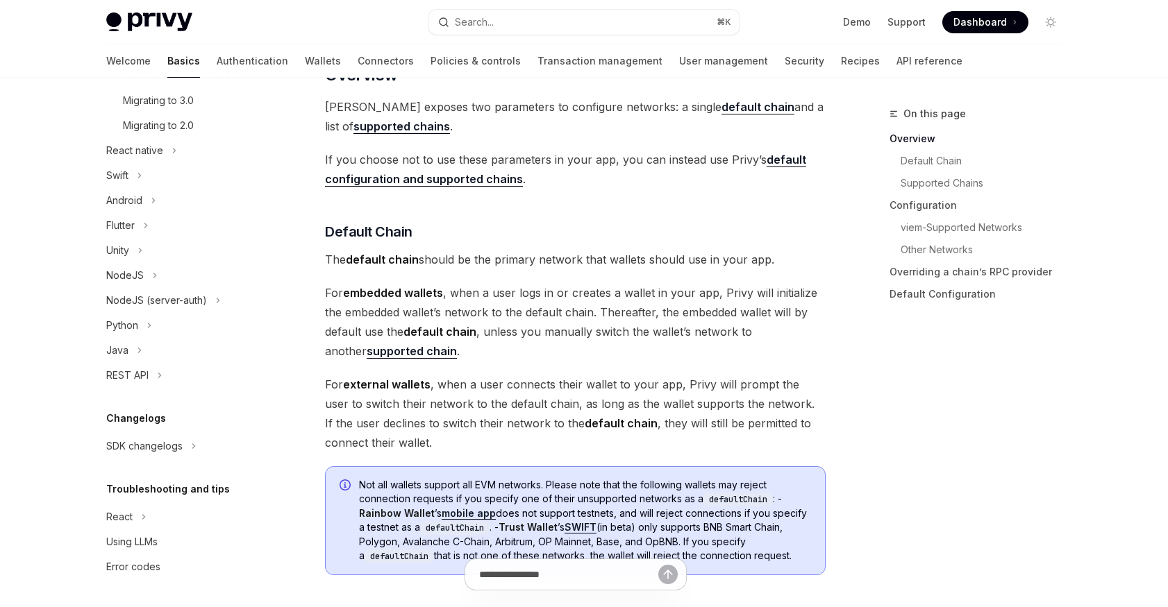
click at [187, 501] on div "Troubleshooting and tips React Using LLMs Error codes" at bounding box center [184, 530] width 178 height 99
click at [187, 513] on div "React" at bounding box center [184, 517] width 178 height 25
type textarea "*"
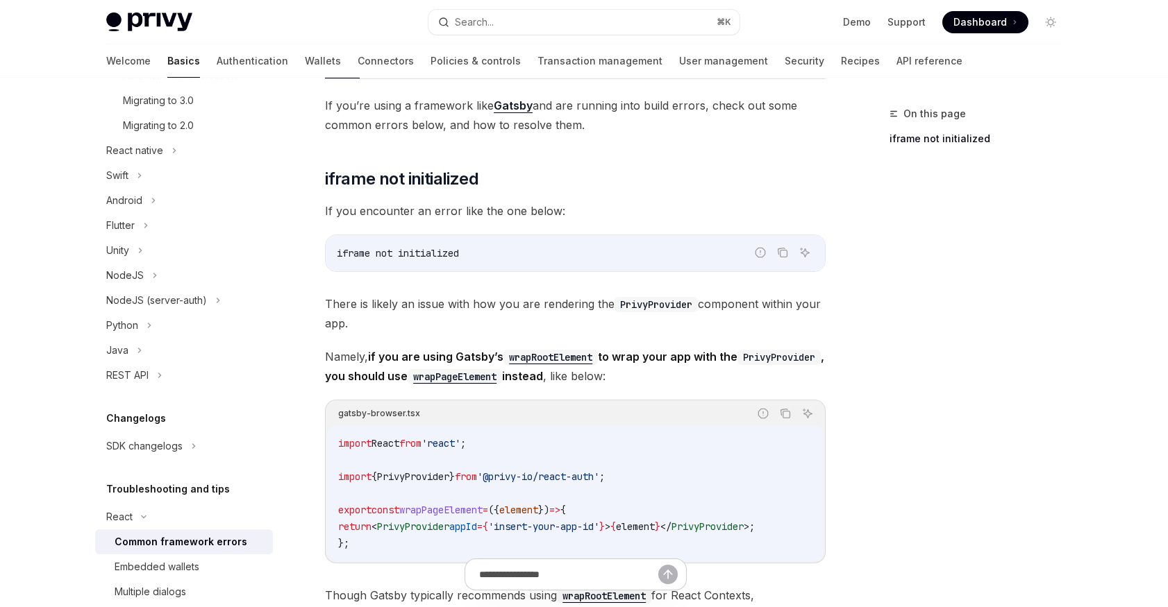
scroll to position [220, 0]
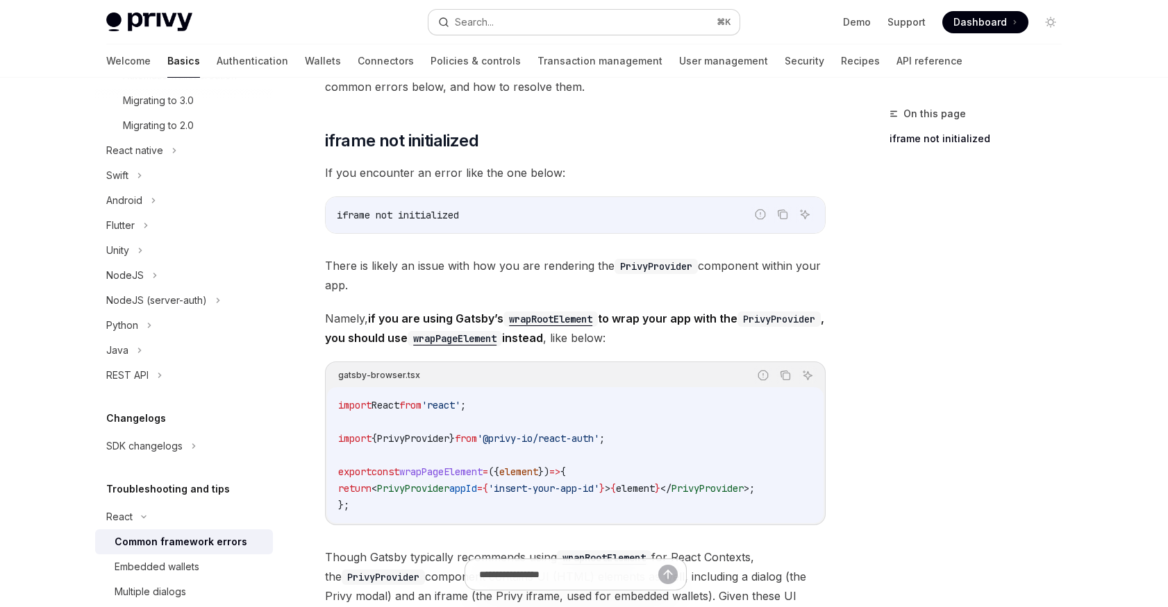
click at [502, 25] on button "Search... ⌘ K" at bounding box center [583, 22] width 311 height 25
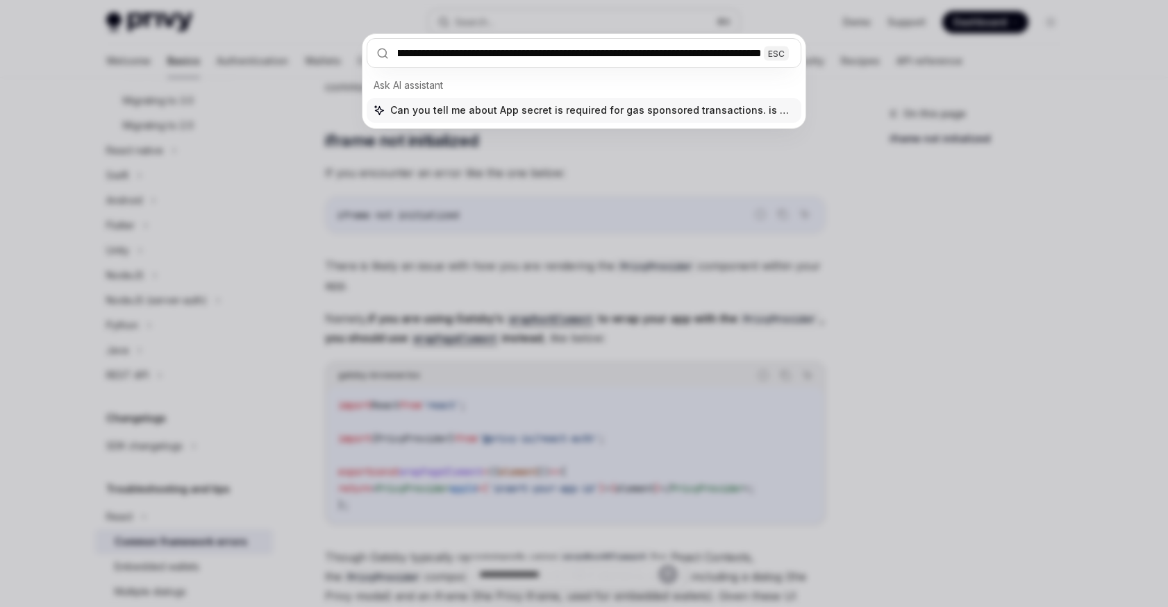
type input "**********"
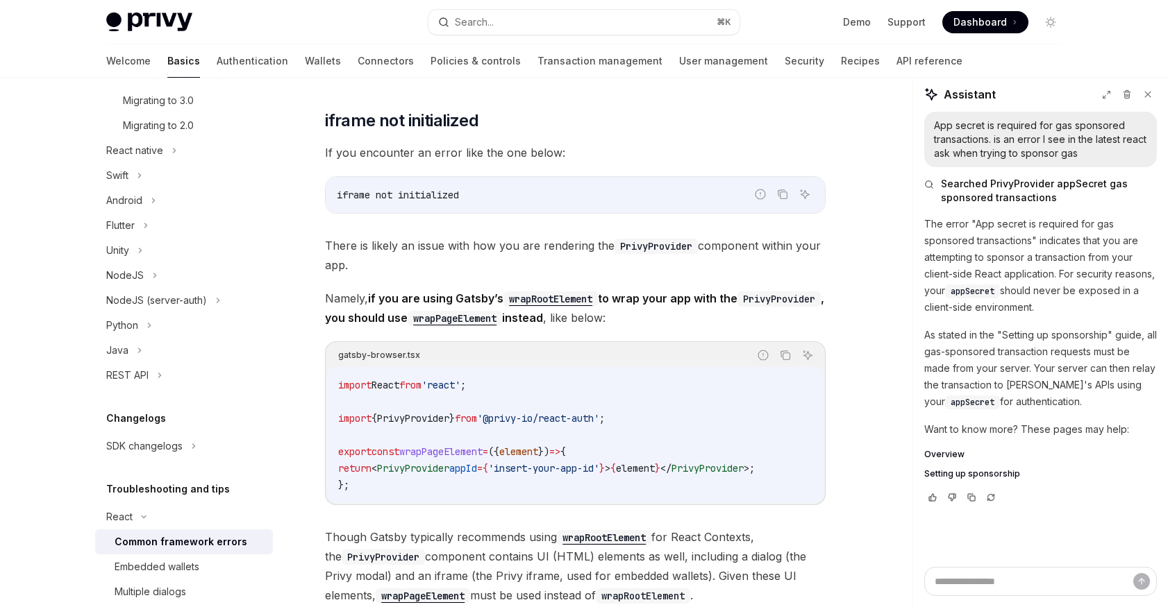
scroll to position [241, 0]
type textarea "*"
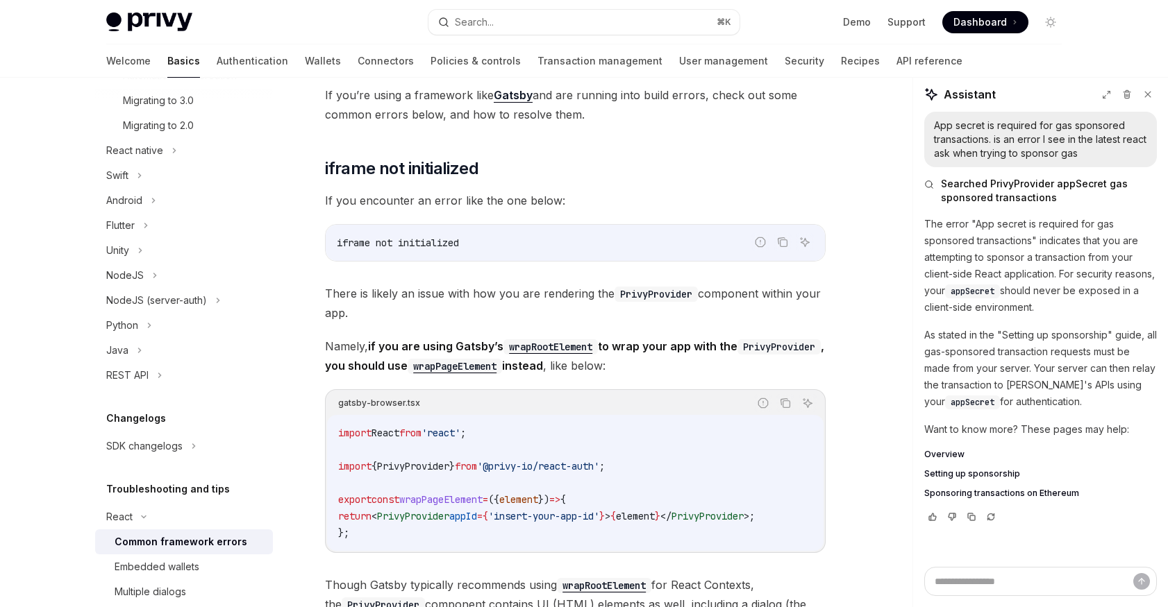
scroll to position [0, 0]
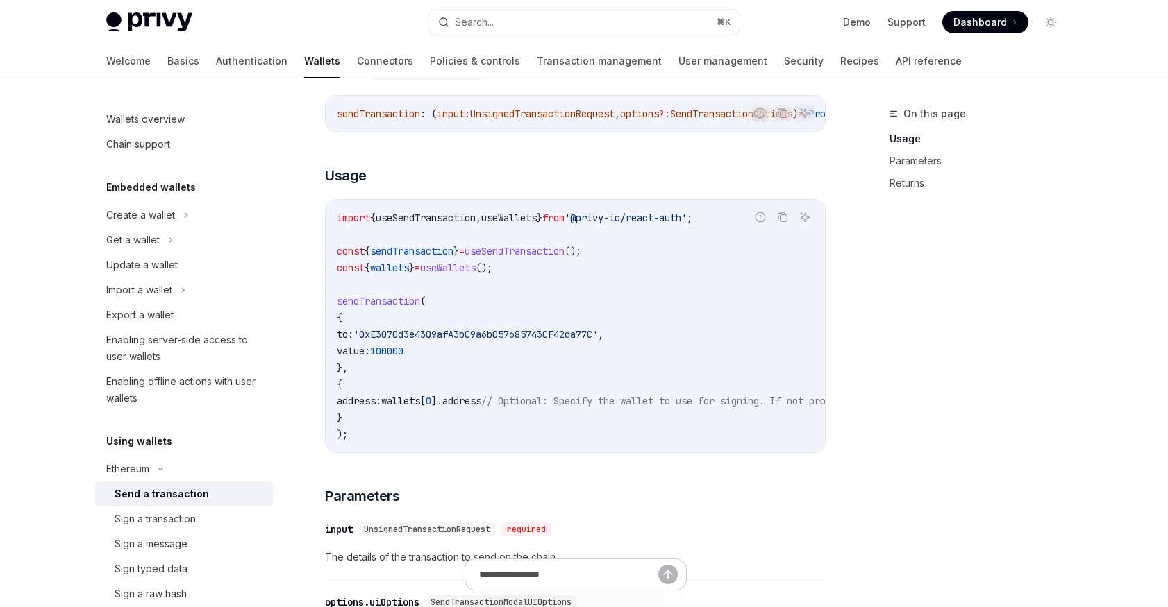
scroll to position [151, 0]
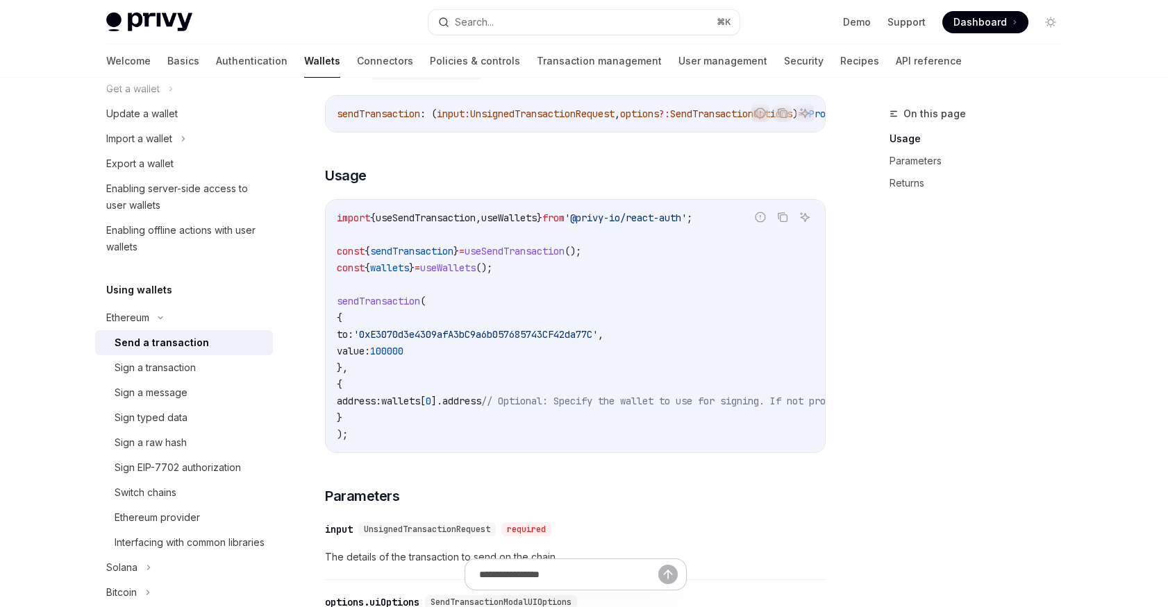
click at [1025, 503] on div "On this page Usage Parameters Returns" at bounding box center [966, 357] width 211 height 502
click at [879, 405] on div "On this page Usage Parameters Returns" at bounding box center [966, 357] width 211 height 502
